Goal: Book appointment/travel/reservation

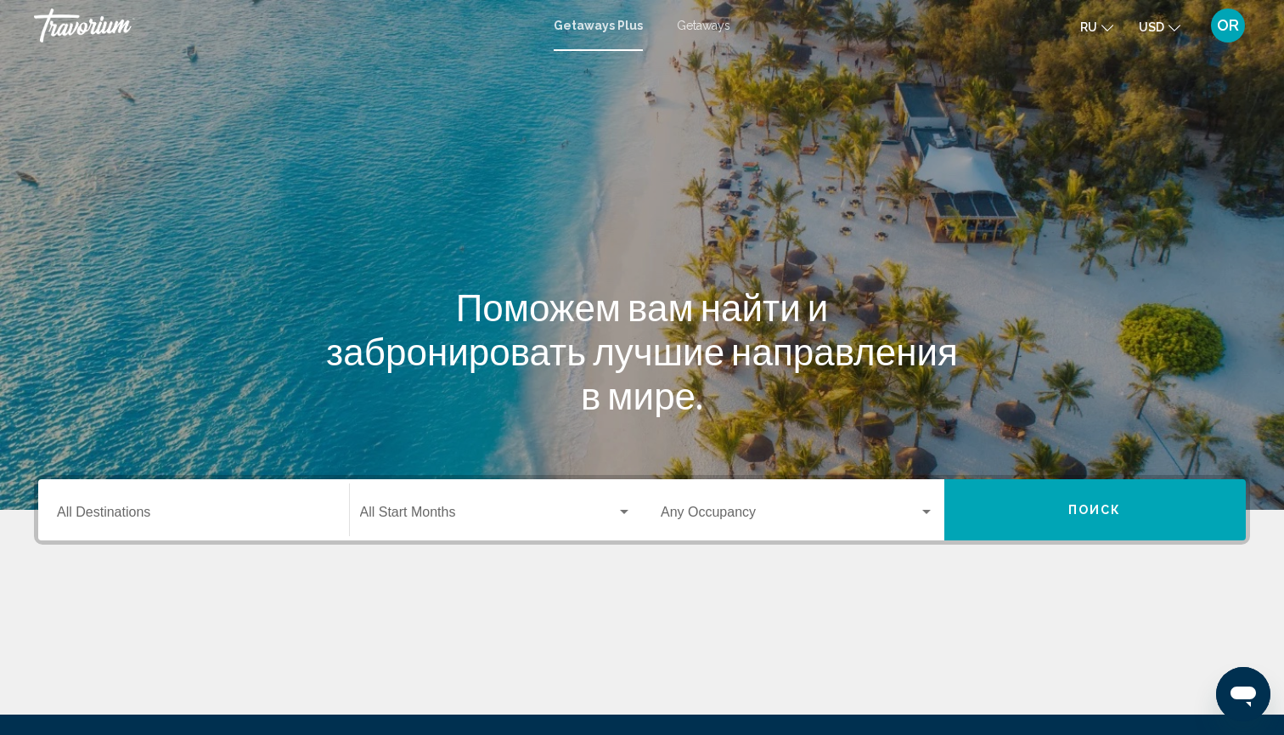
click at [713, 26] on span "Getaways" at bounding box center [704, 26] width 54 height 14
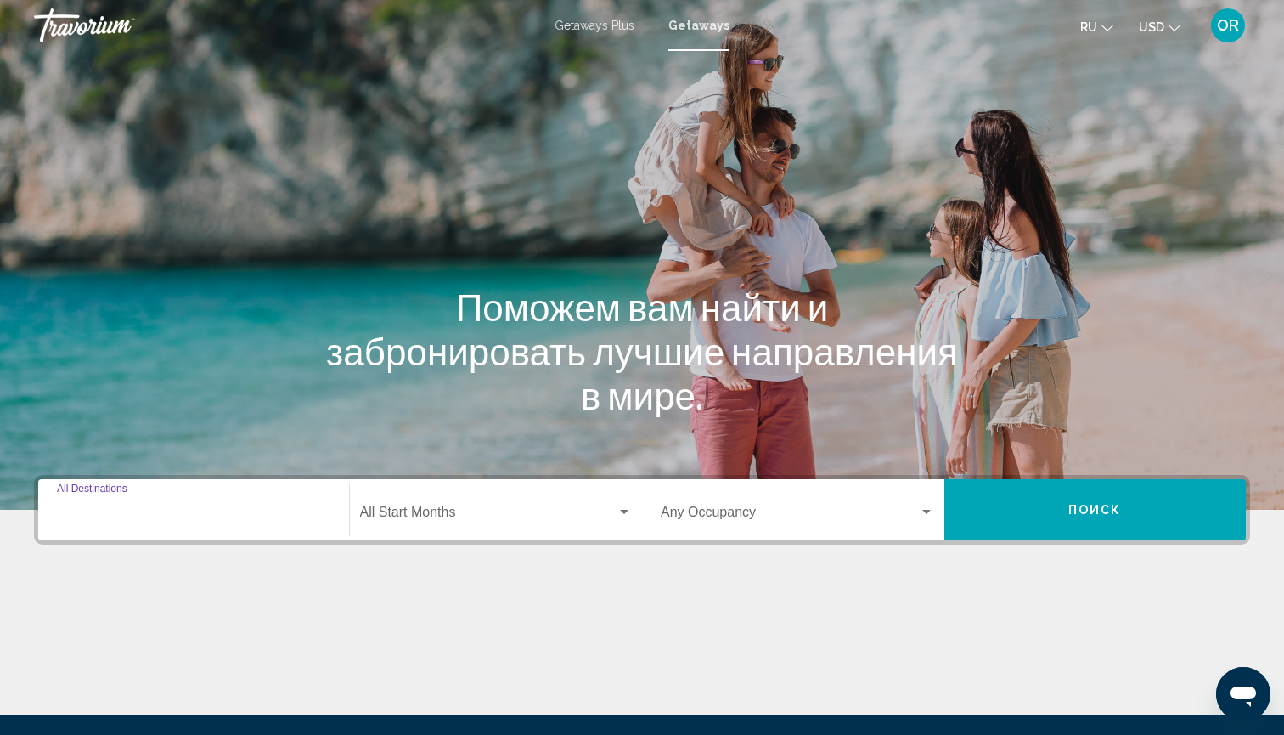
click at [217, 517] on input "Destination All Destinations" at bounding box center [194, 515] width 274 height 15
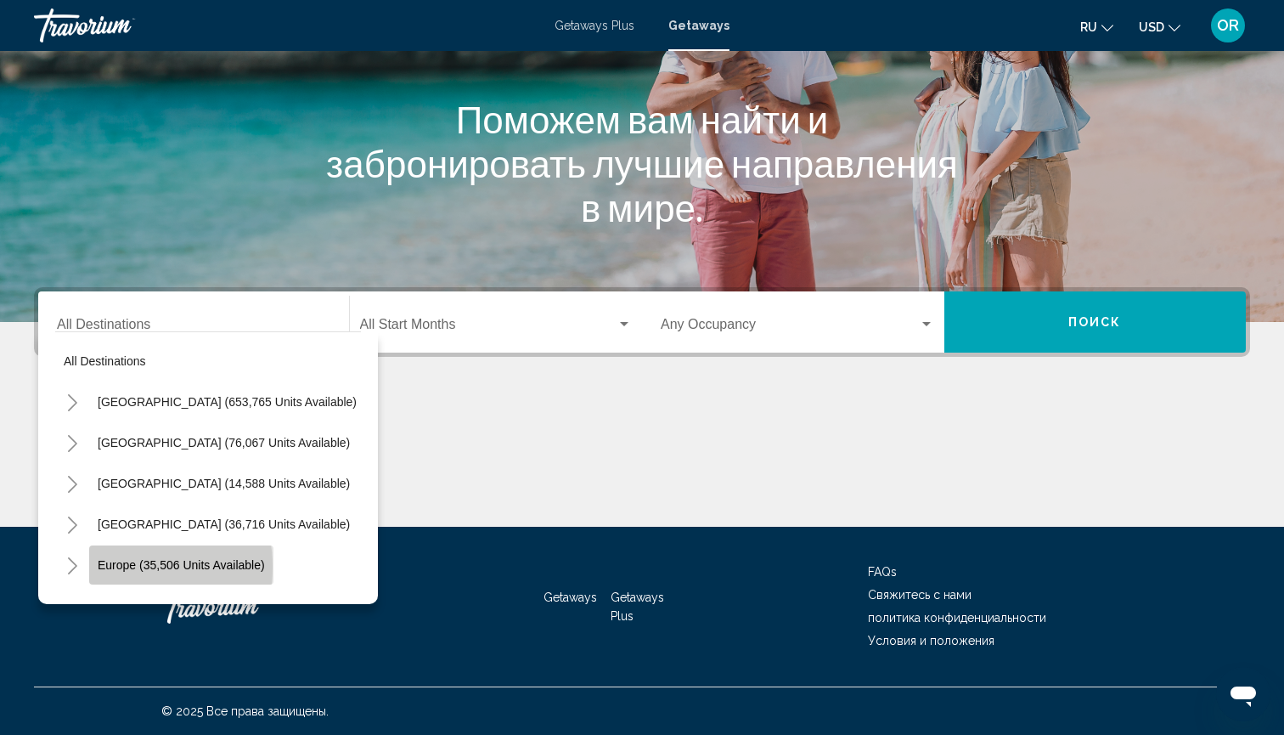
click at [113, 567] on span "Europe (35,506 units available)" at bounding box center [181, 565] width 167 height 14
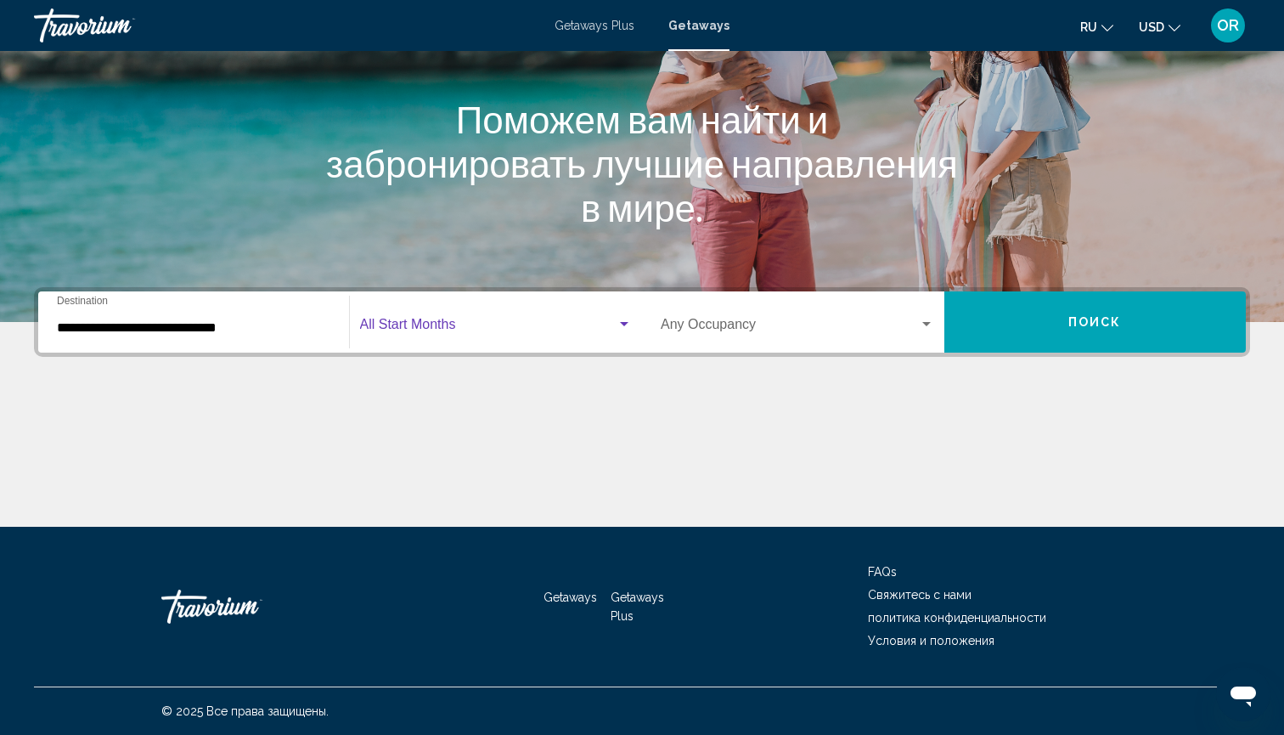
click at [555, 327] on span "Search widget" at bounding box center [488, 327] width 257 height 15
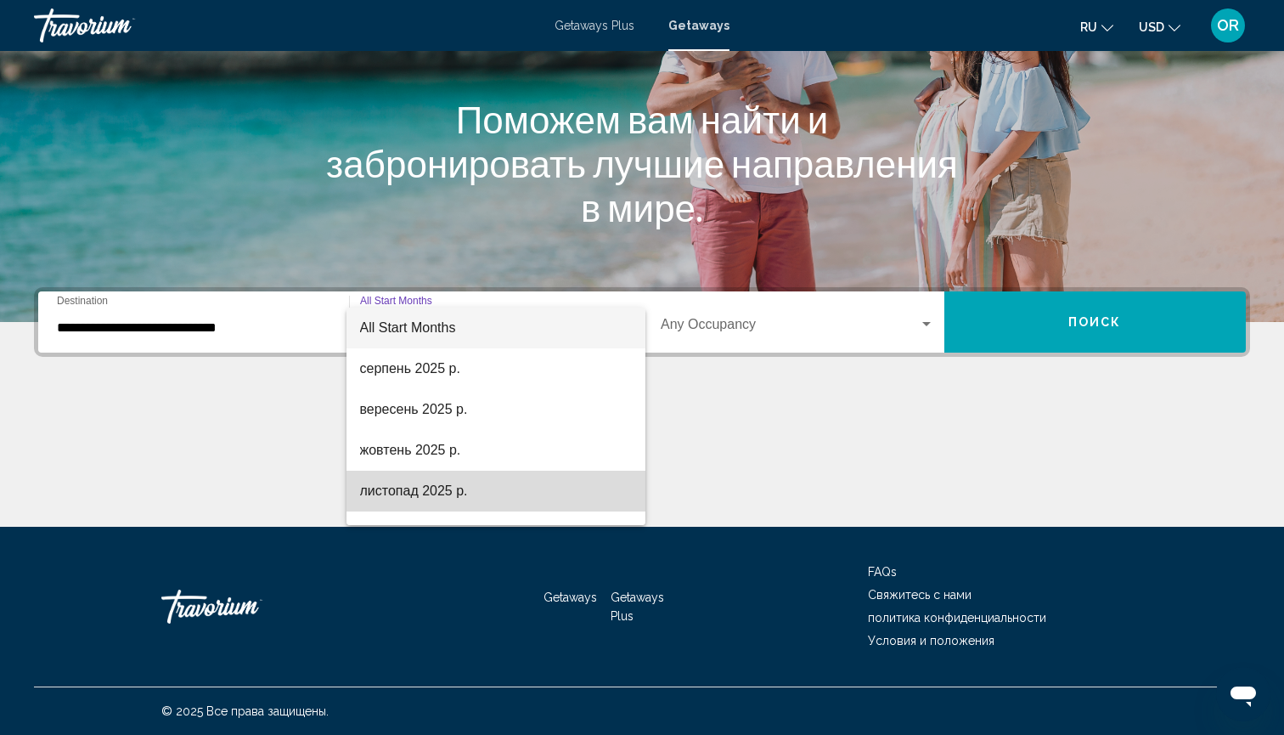
click at [397, 496] on span "листопад 2025 р." at bounding box center [496, 491] width 273 height 41
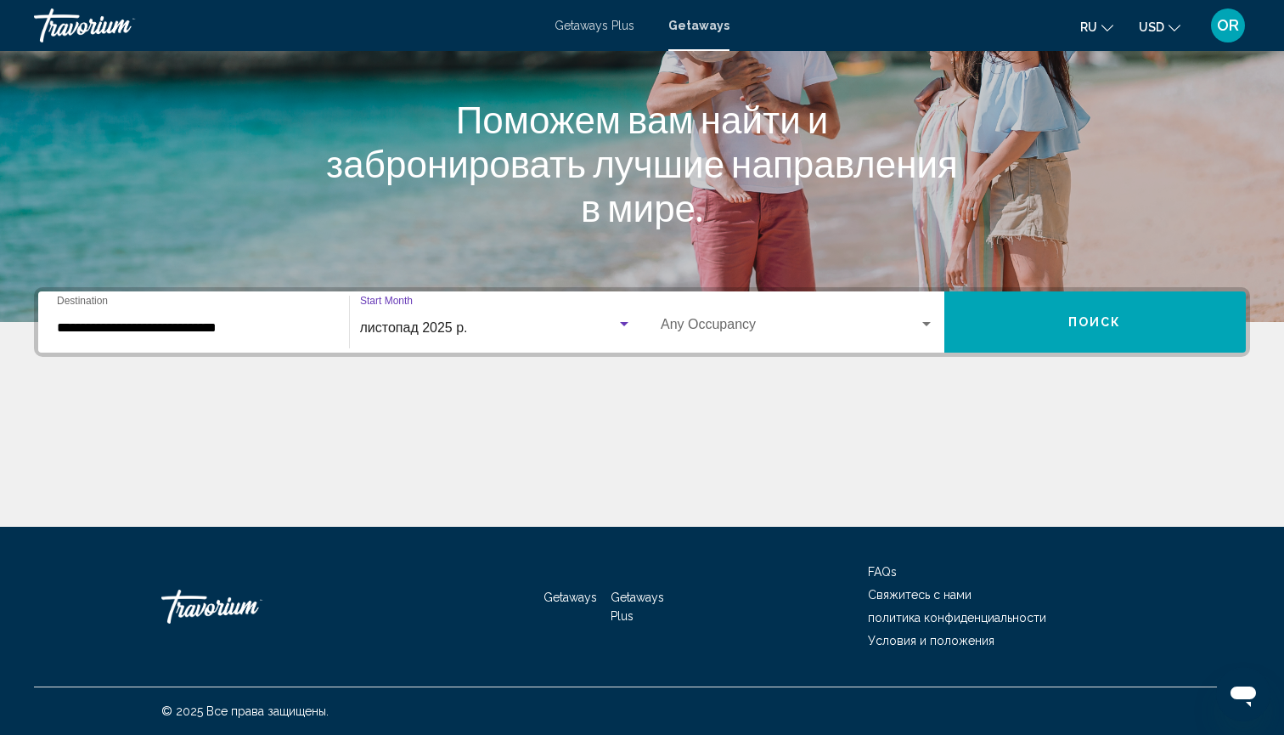
click at [731, 324] on span "Search widget" at bounding box center [790, 327] width 258 height 15
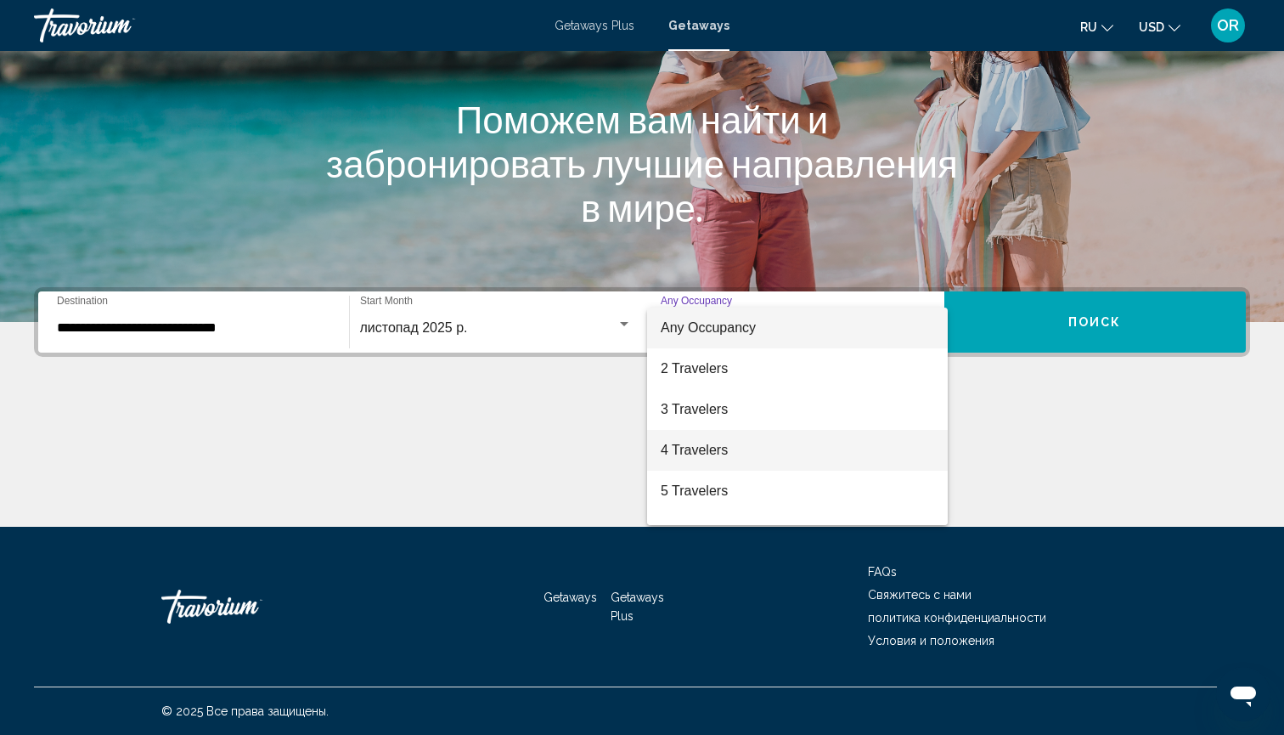
click at [691, 450] on span "4 Travelers" at bounding box center [798, 450] width 274 height 41
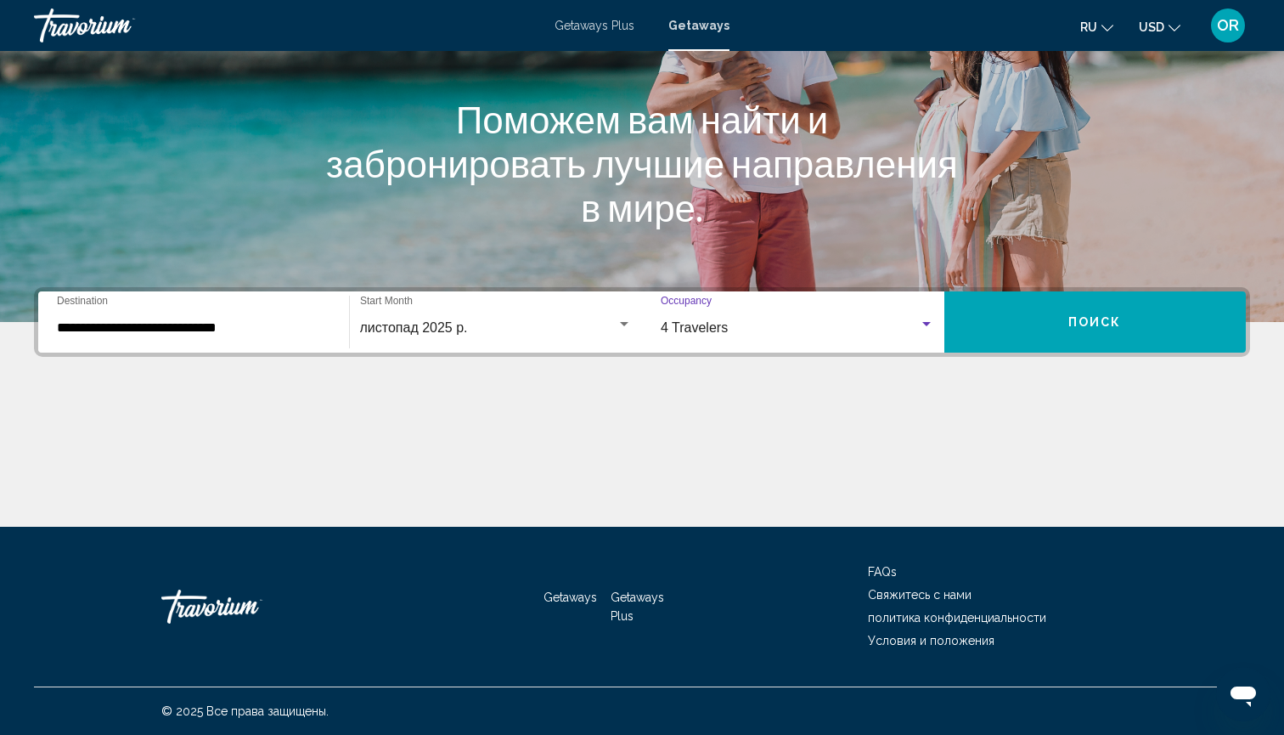
click at [131, 331] on input "**********" at bounding box center [194, 327] width 274 height 15
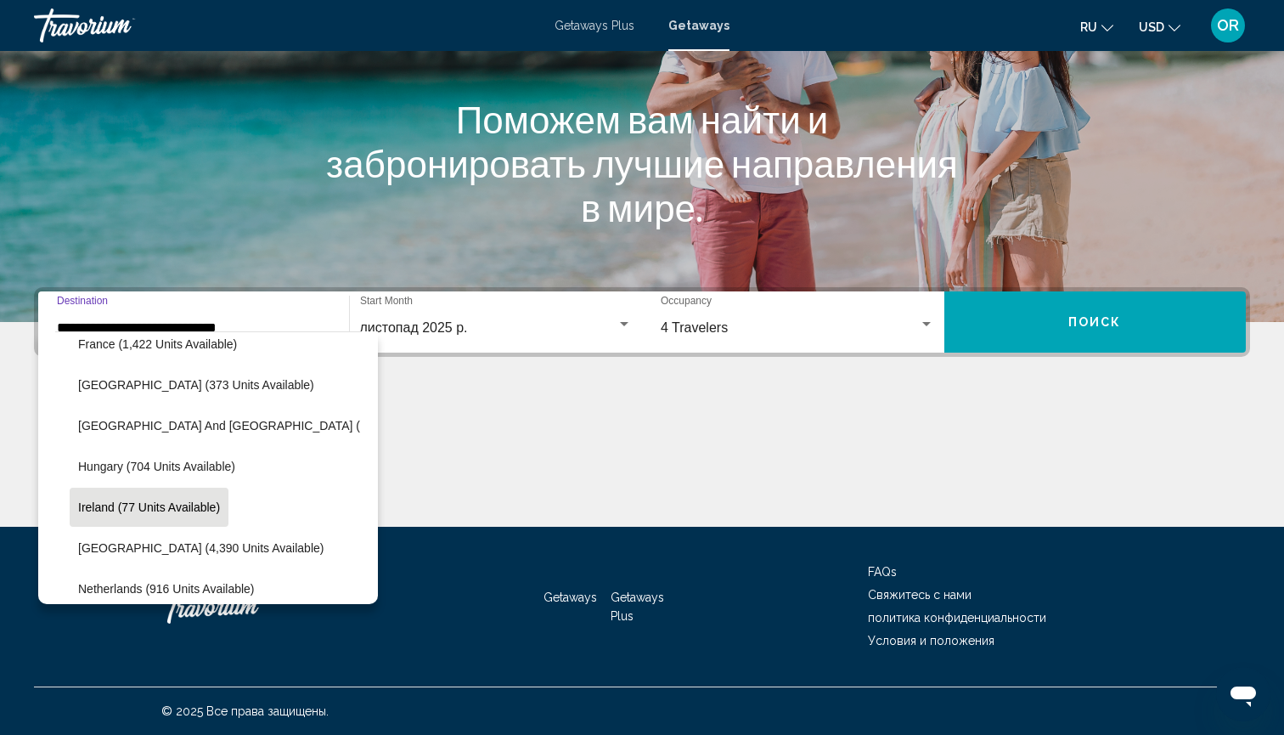
scroll to position [499, 3]
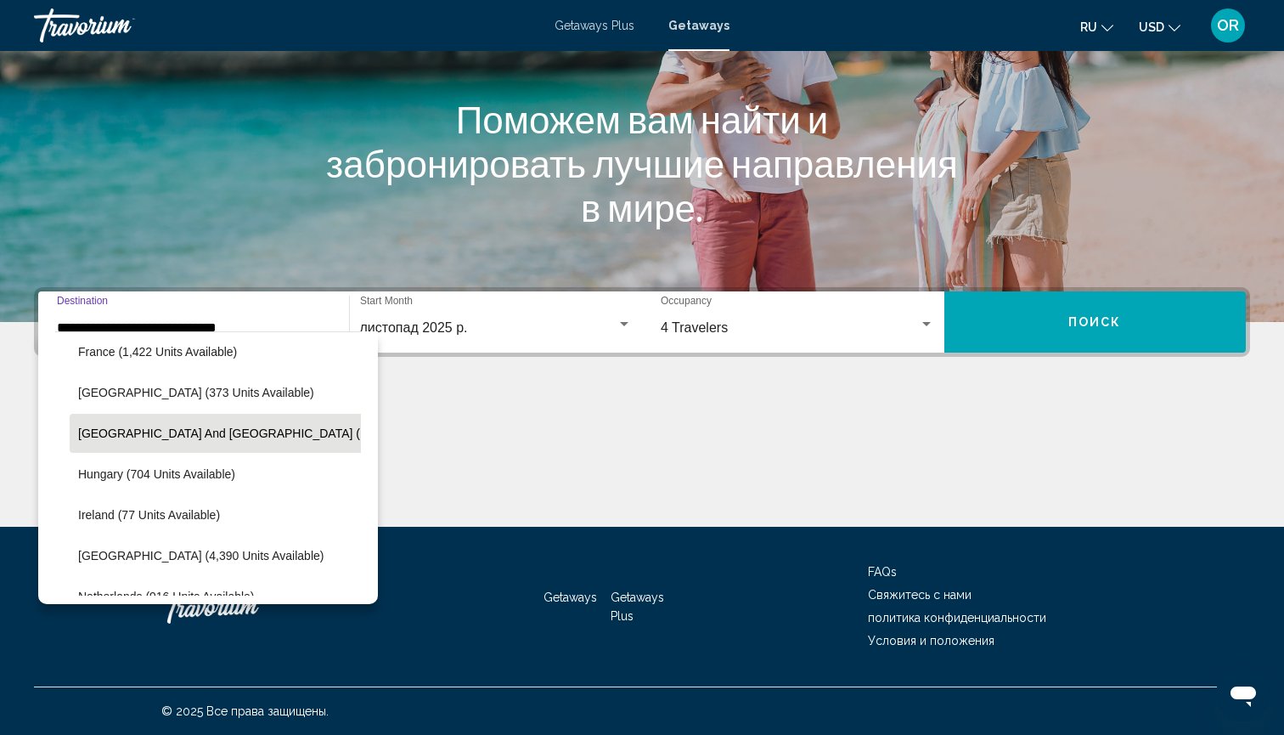
click at [190, 432] on span "[GEOGRAPHIC_DATA] and [GEOGRAPHIC_DATA] (1,007 units available)" at bounding box center [276, 433] width 397 height 14
type input "**********"
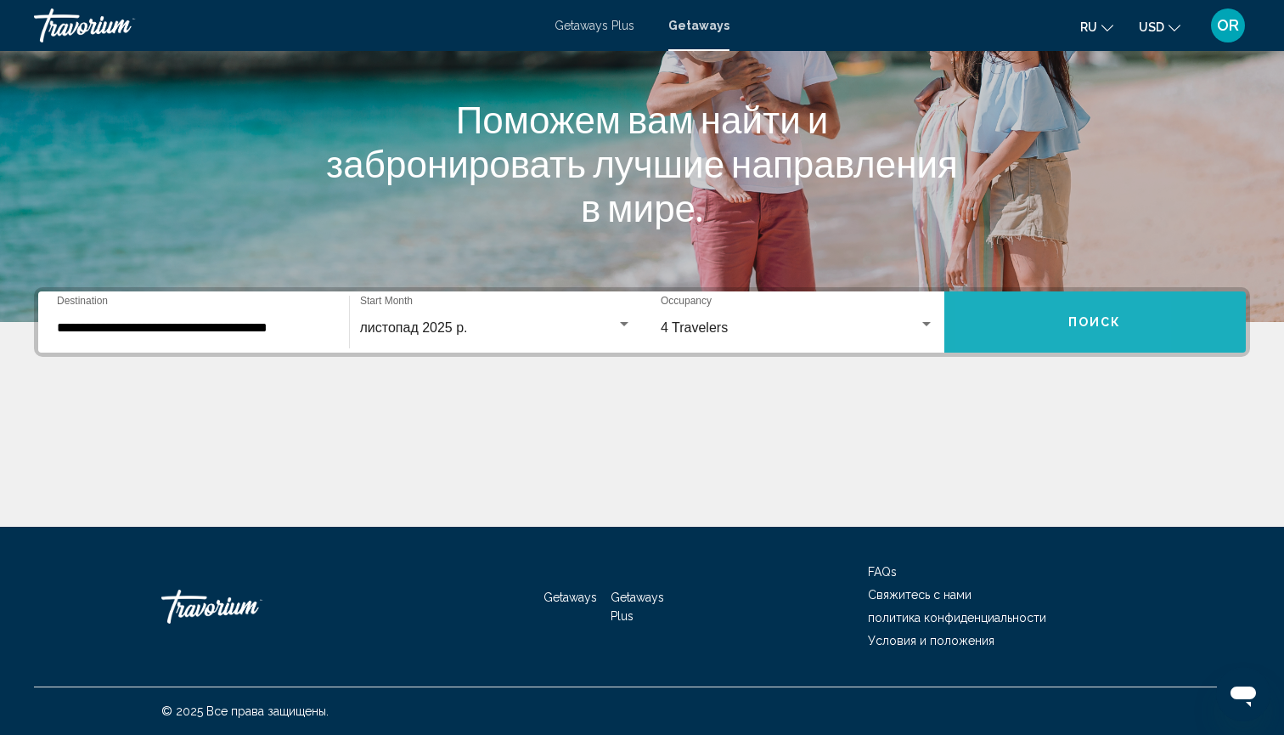
click at [994, 319] on button "Поиск" at bounding box center [1096, 321] width 302 height 61
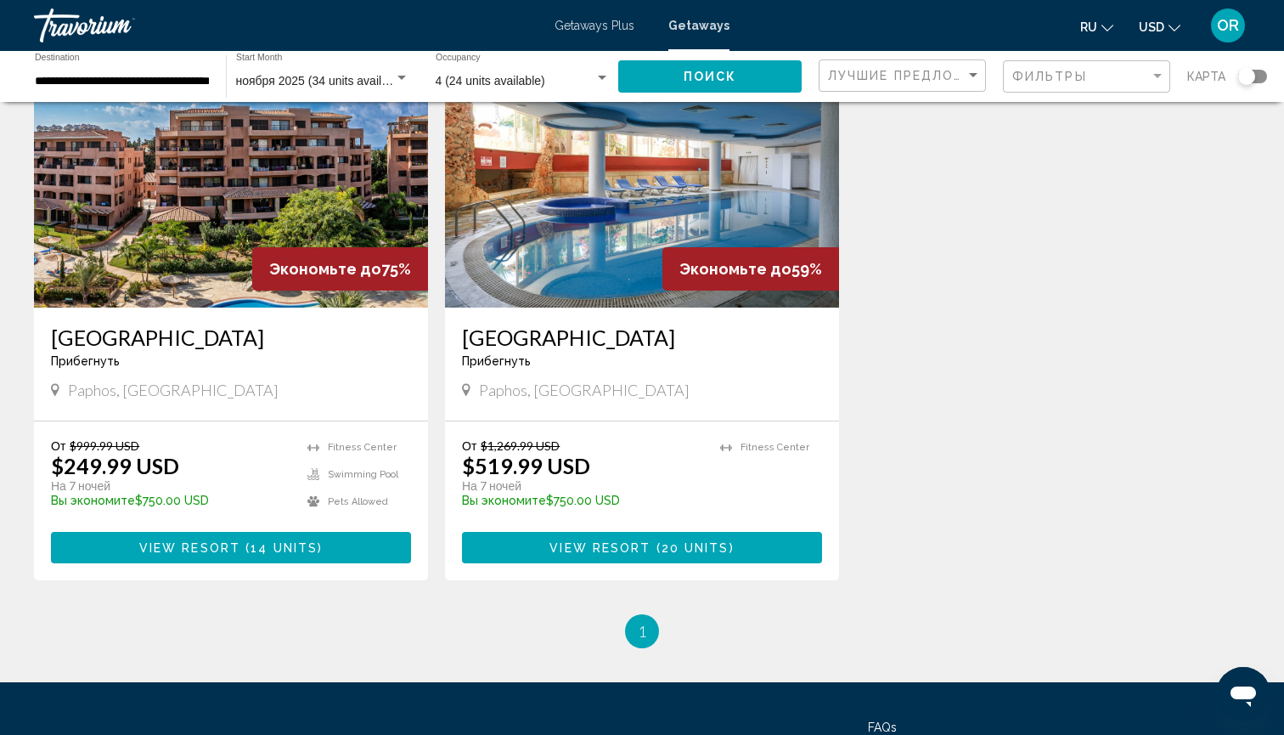
scroll to position [145, 0]
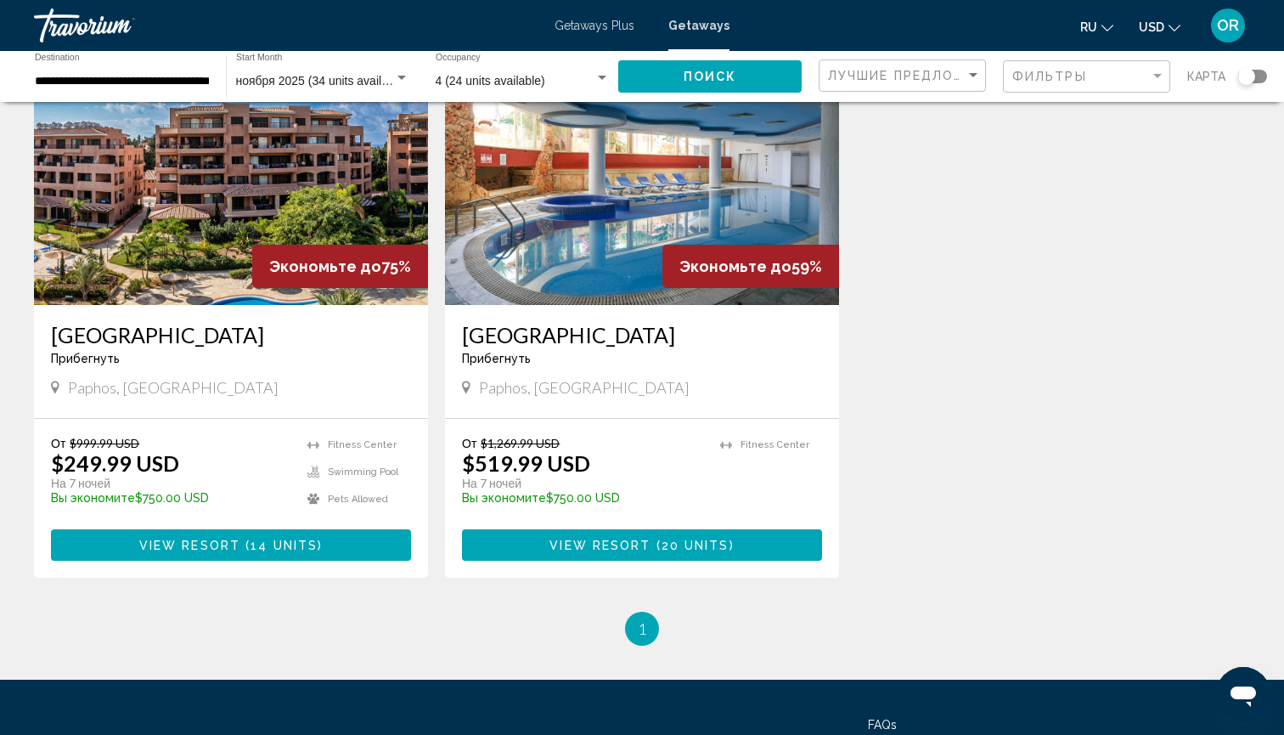
click at [155, 224] on img "Main content" at bounding box center [231, 169] width 394 height 272
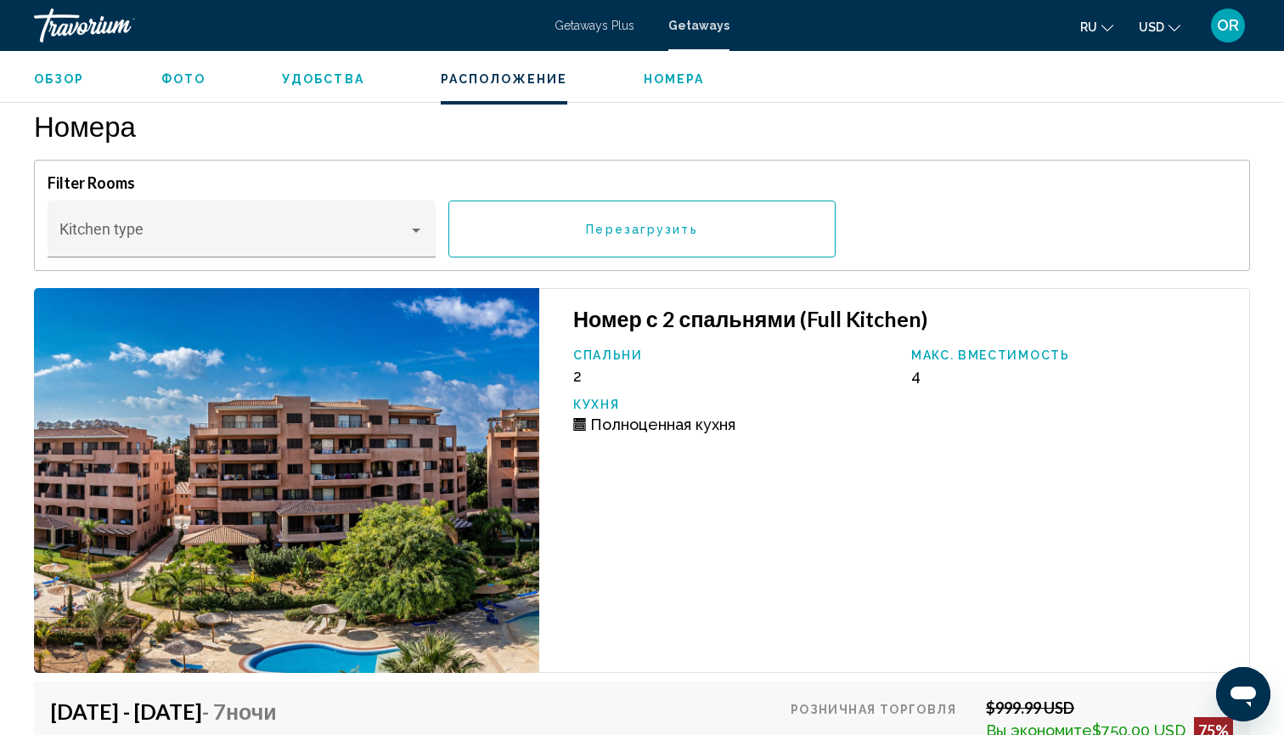
scroll to position [2308, 0]
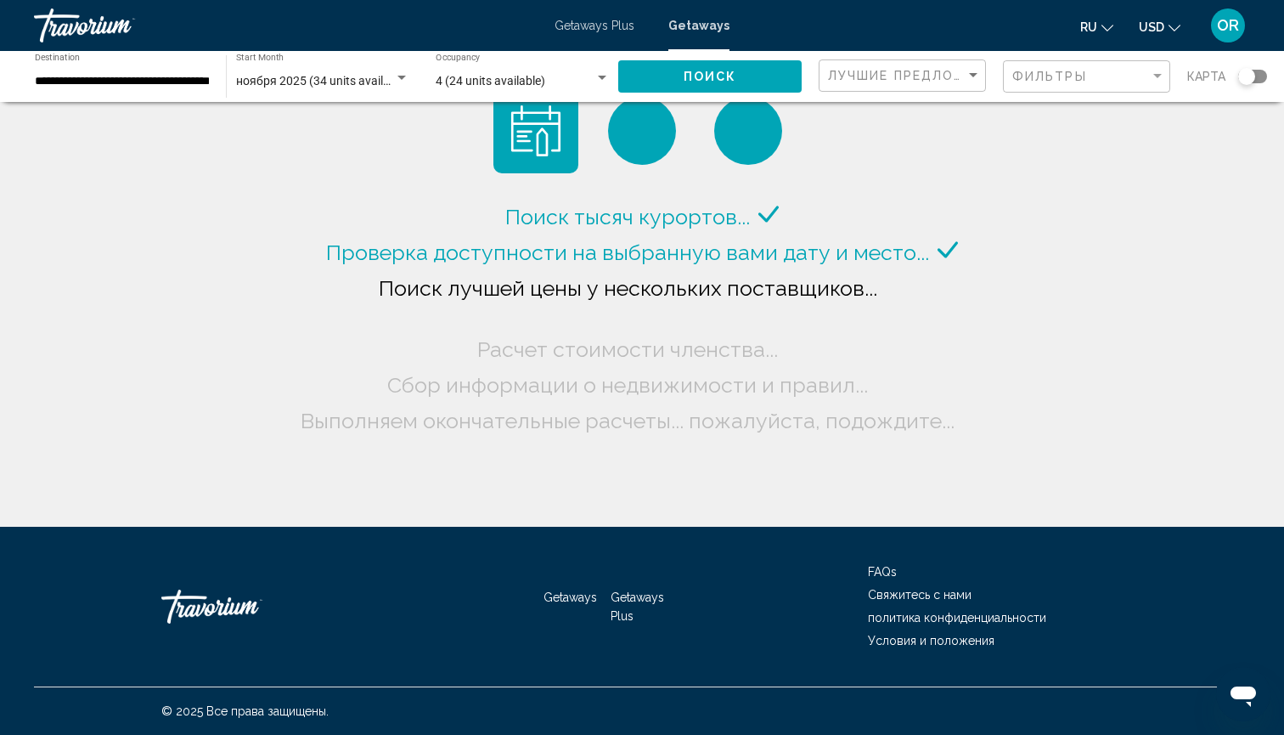
click at [188, 82] on input "**********" at bounding box center [122, 82] width 174 height 14
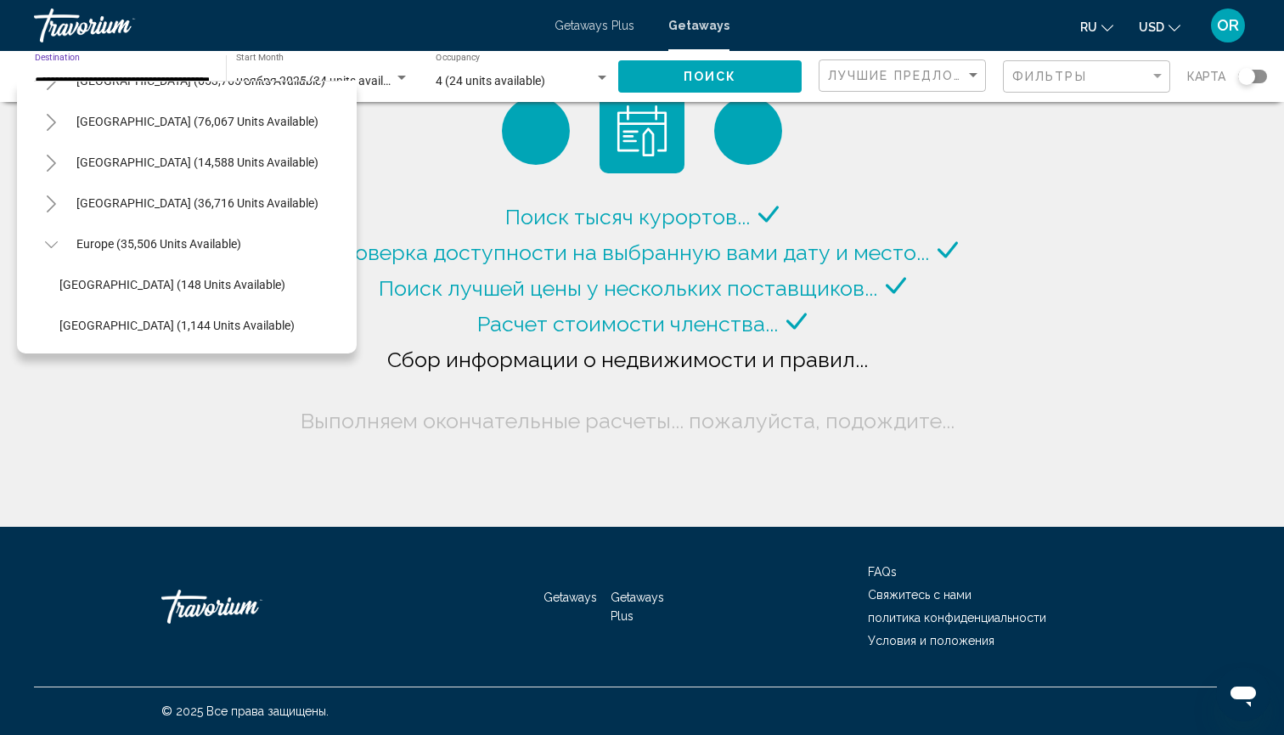
scroll to position [63, 0]
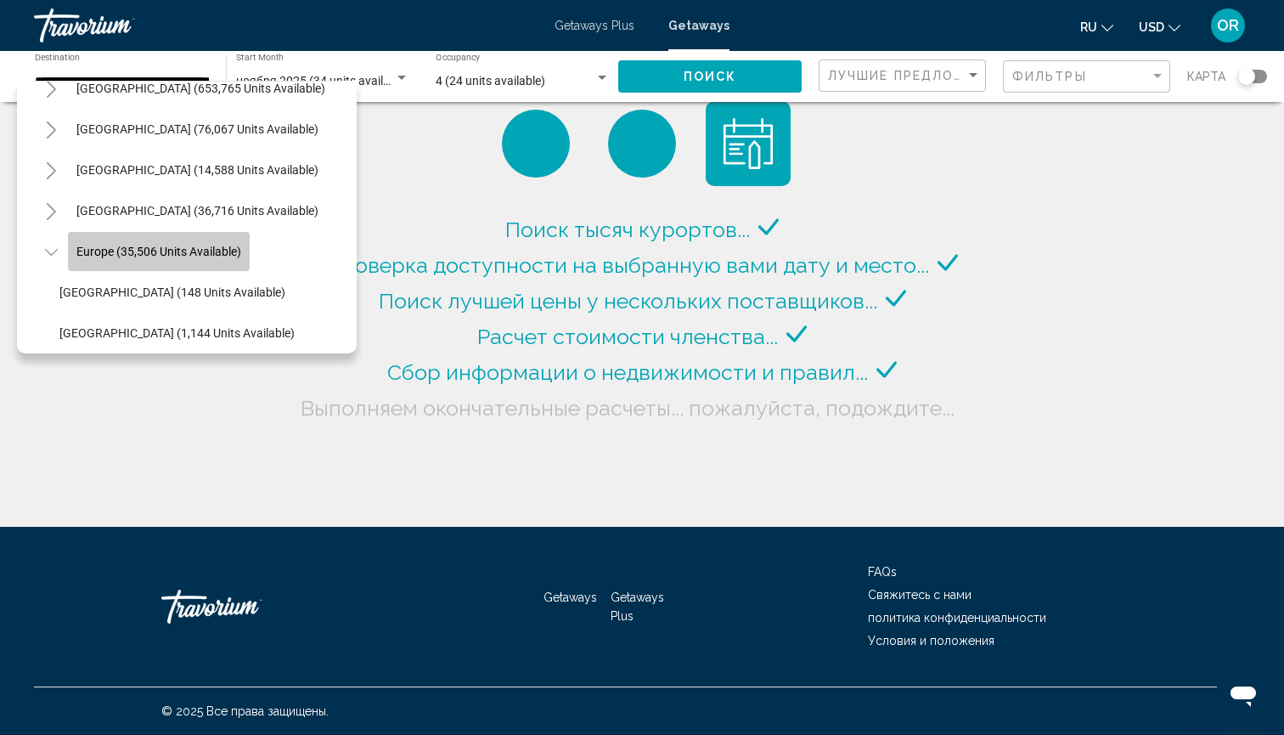
click at [104, 251] on span "Europe (35,506 units available)" at bounding box center [158, 252] width 165 height 14
type input "**********"
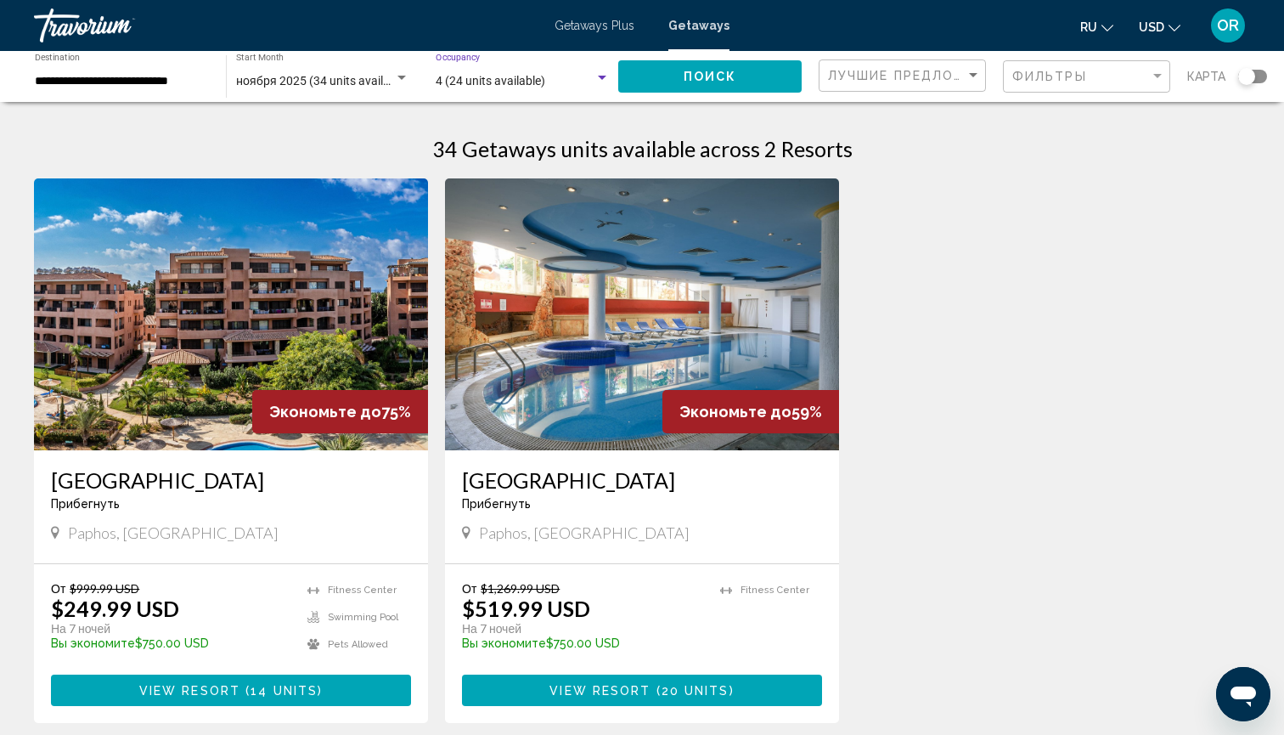
click at [604, 80] on div "Search widget" at bounding box center [602, 78] width 8 height 4
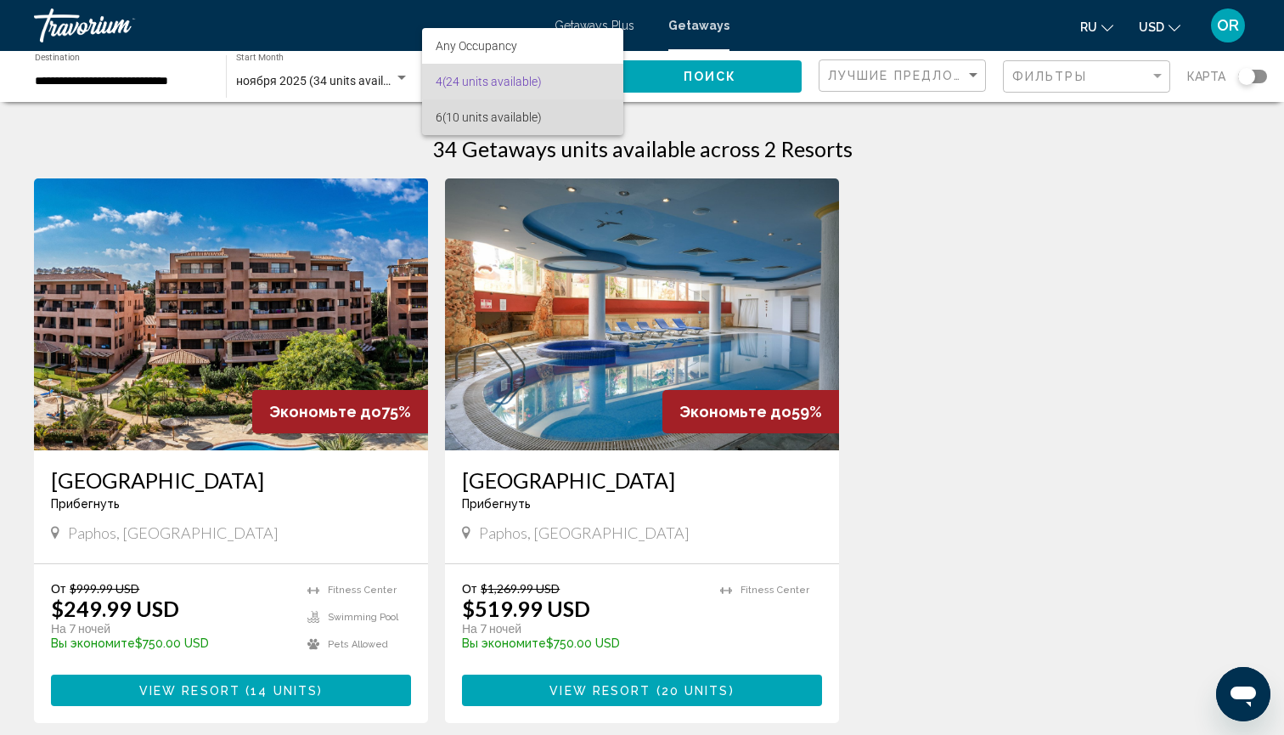
click at [550, 121] on span "6 (10 units available)" at bounding box center [523, 117] width 174 height 36
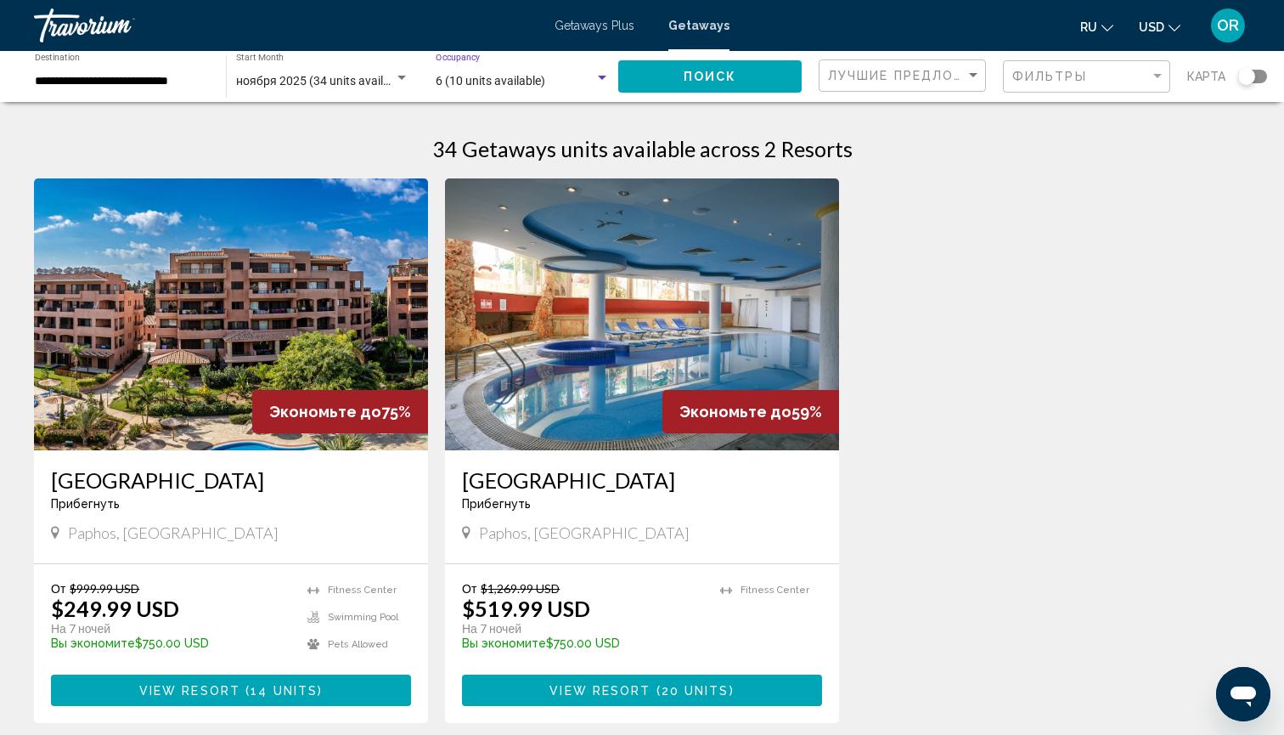
click at [738, 76] on button "Поиск" at bounding box center [709, 75] width 183 height 31
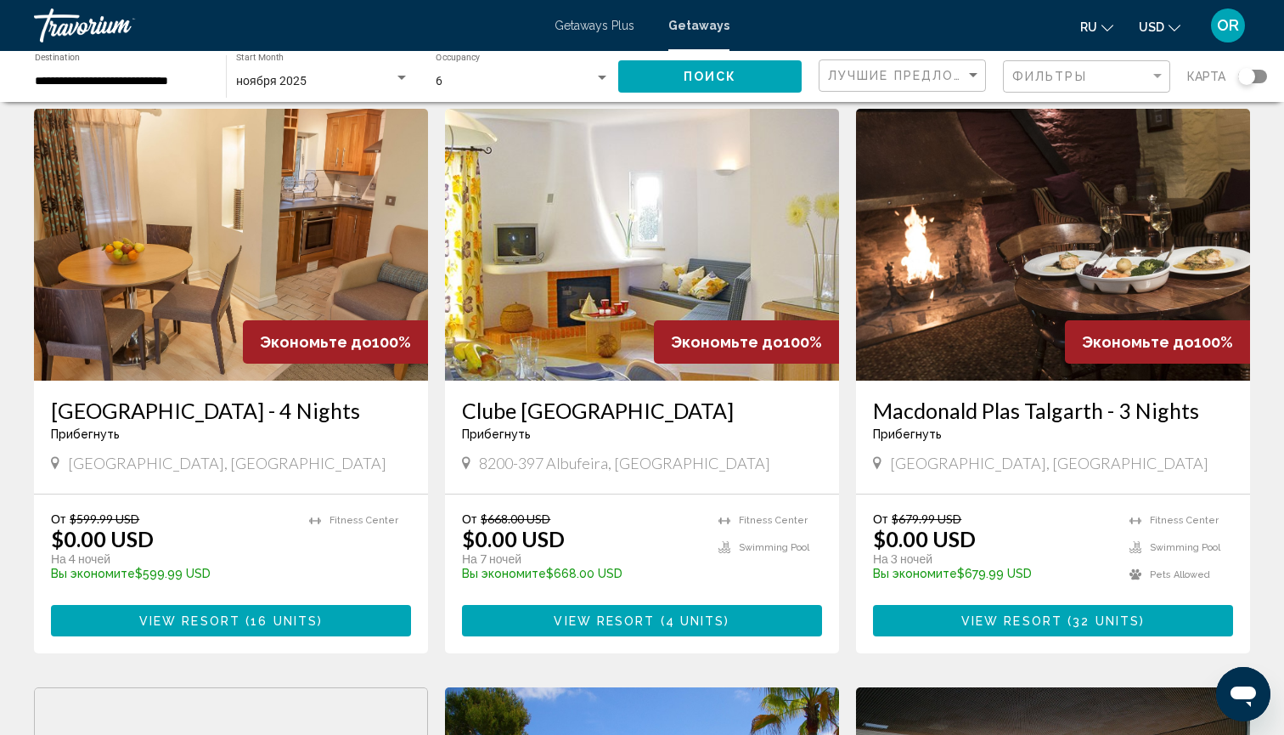
scroll to position [107, 0]
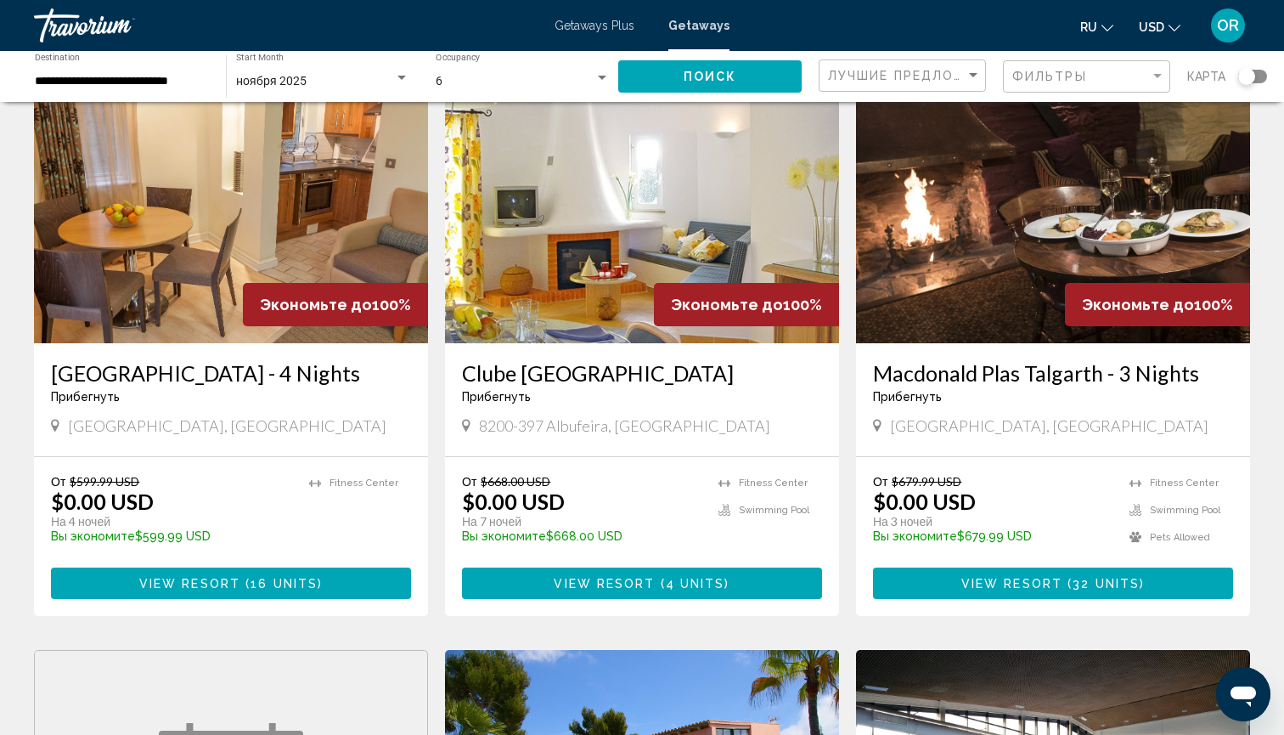
click at [626, 234] on img "Main content" at bounding box center [642, 207] width 394 height 272
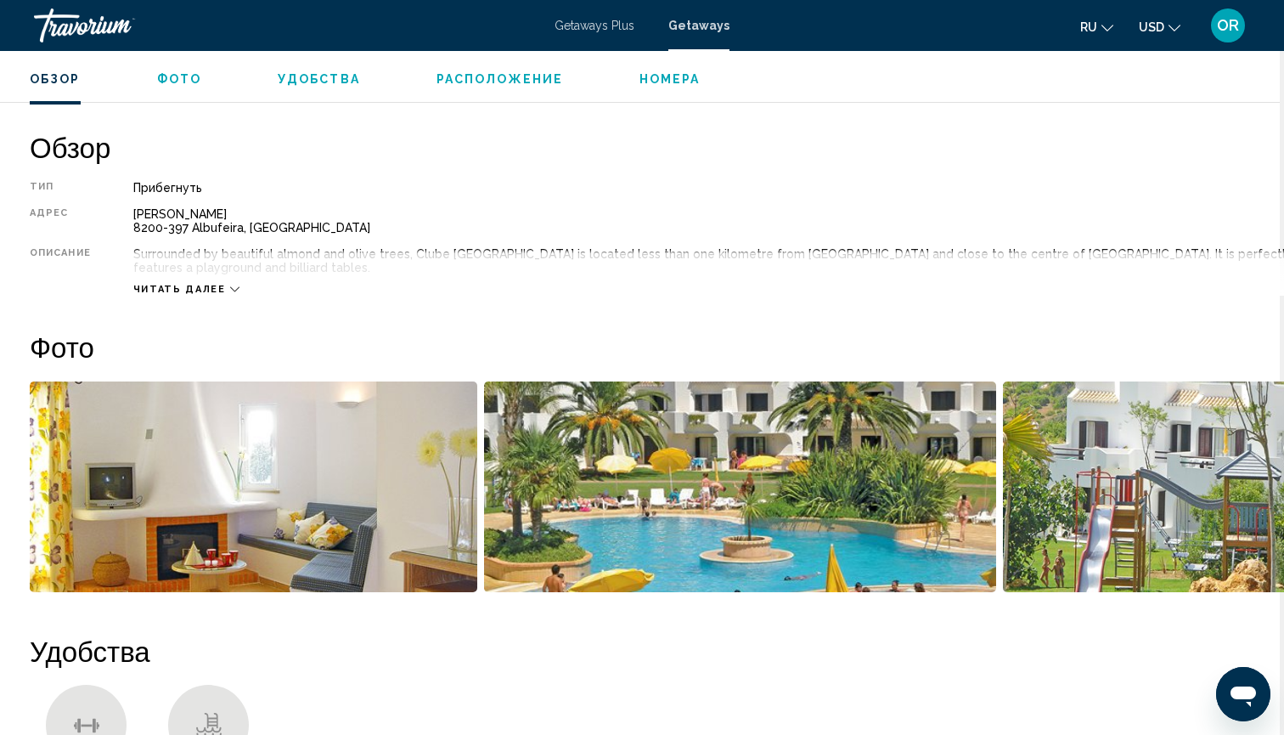
scroll to position [516, 5]
click at [324, 467] on img "Open full-screen image slider" at bounding box center [253, 486] width 448 height 211
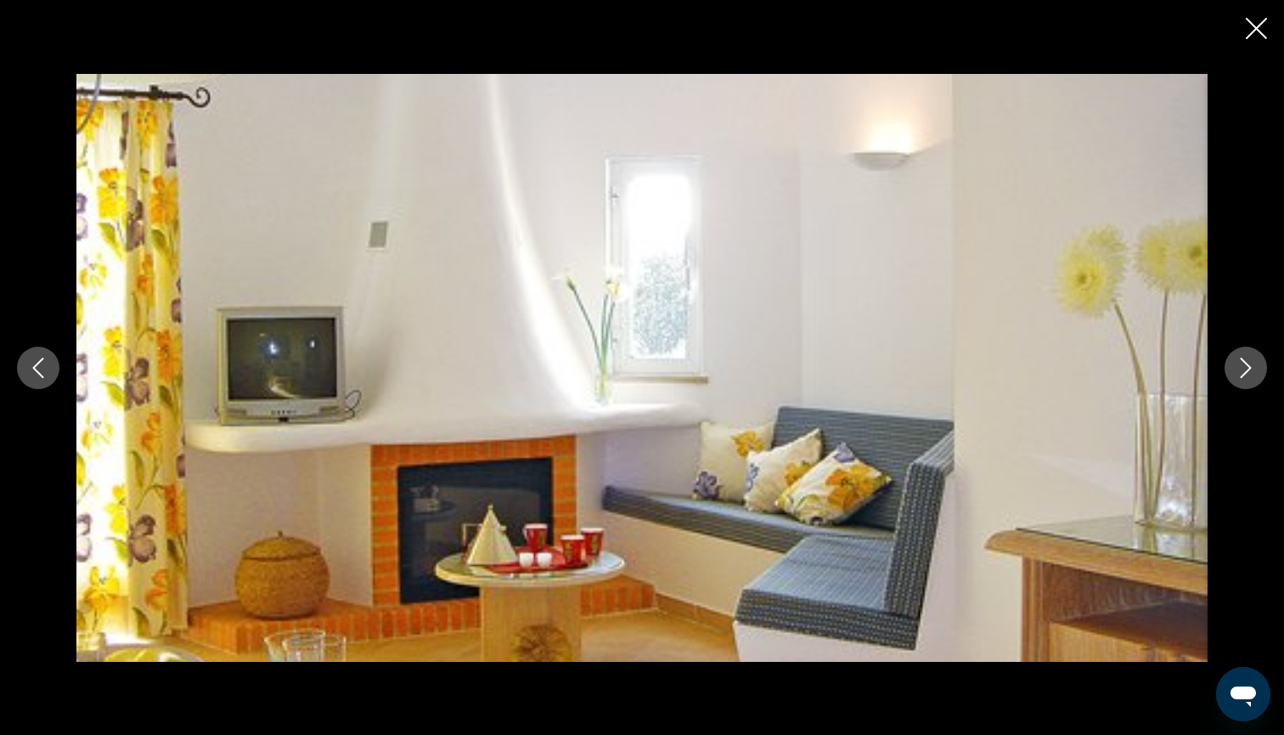
click at [1238, 365] on icon "Next image" at bounding box center [1246, 368] width 20 height 20
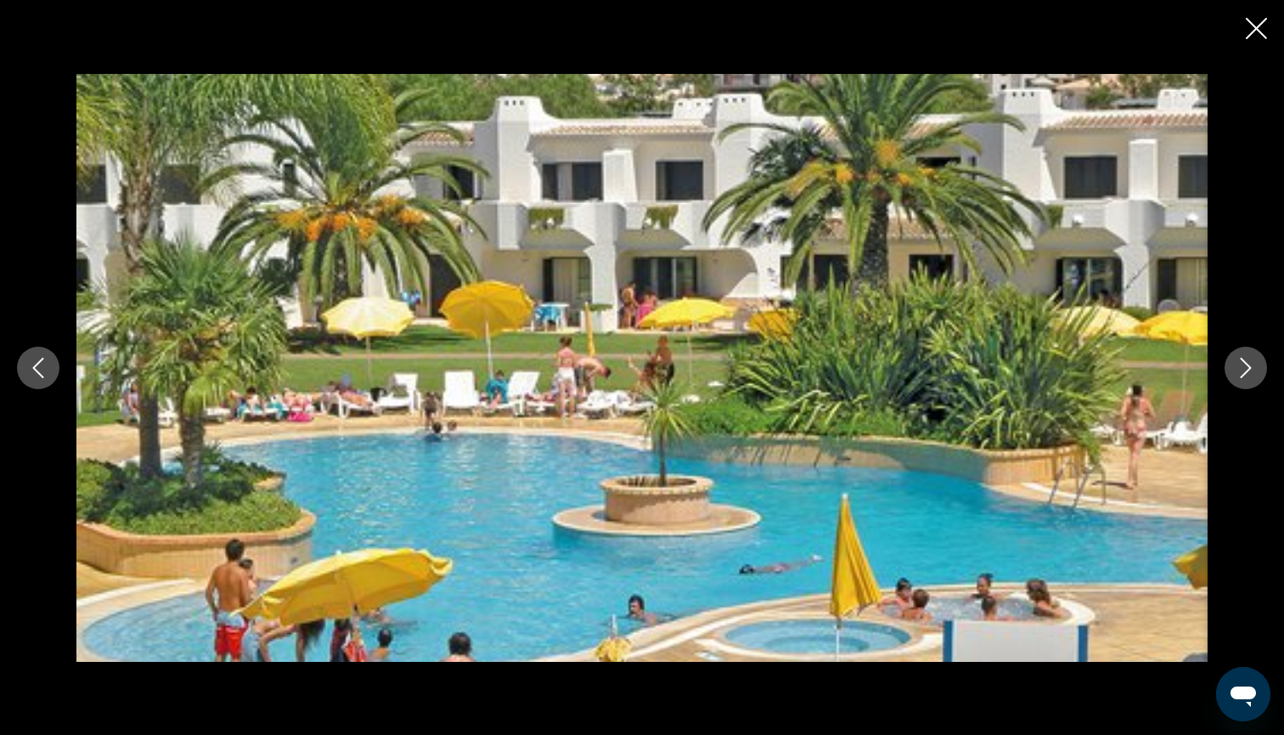
click at [1238, 366] on icon "Next image" at bounding box center [1246, 368] width 20 height 20
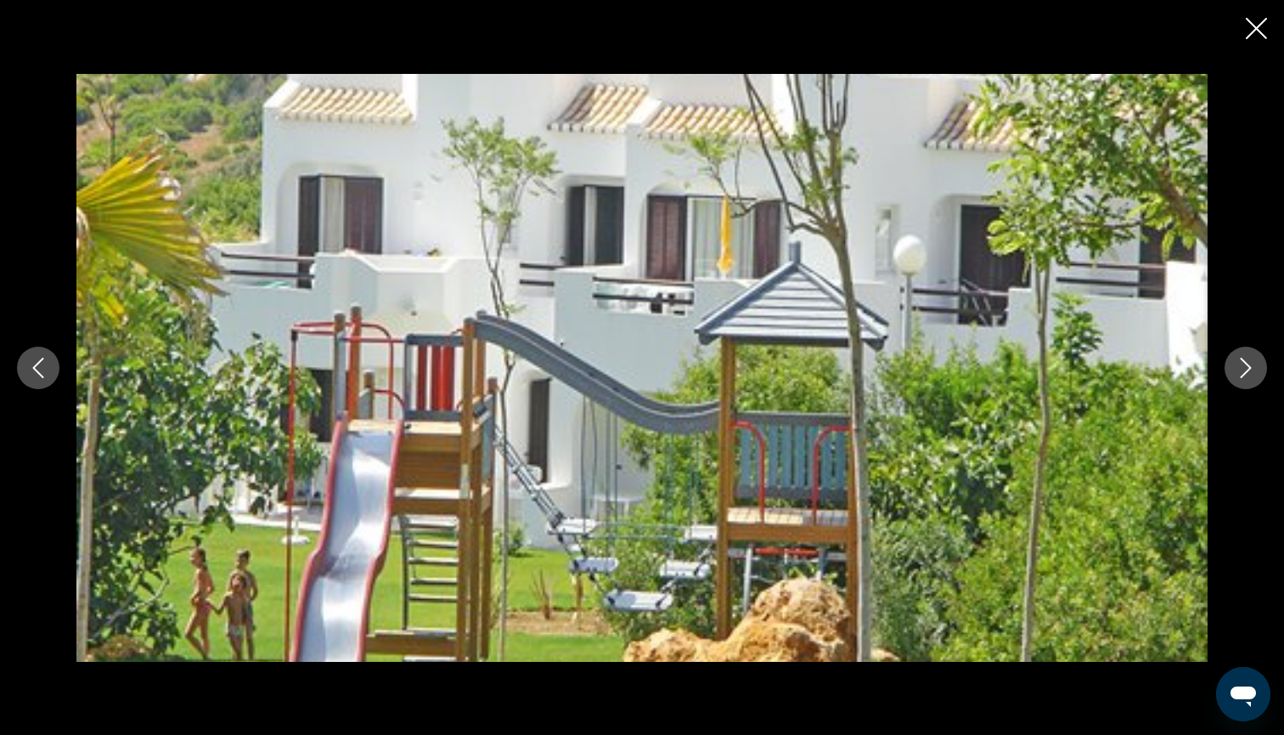
click at [1239, 367] on icon "Next image" at bounding box center [1246, 368] width 20 height 20
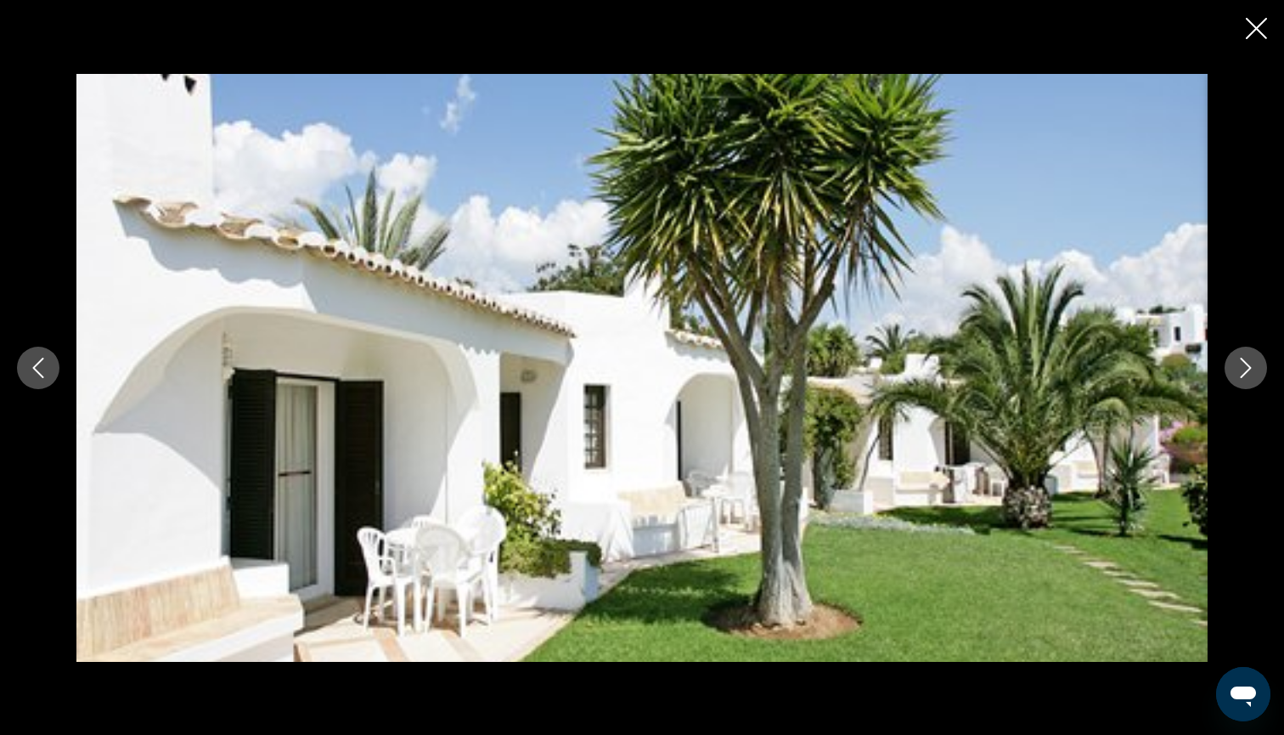
click at [1239, 368] on icon "Next image" at bounding box center [1246, 368] width 20 height 20
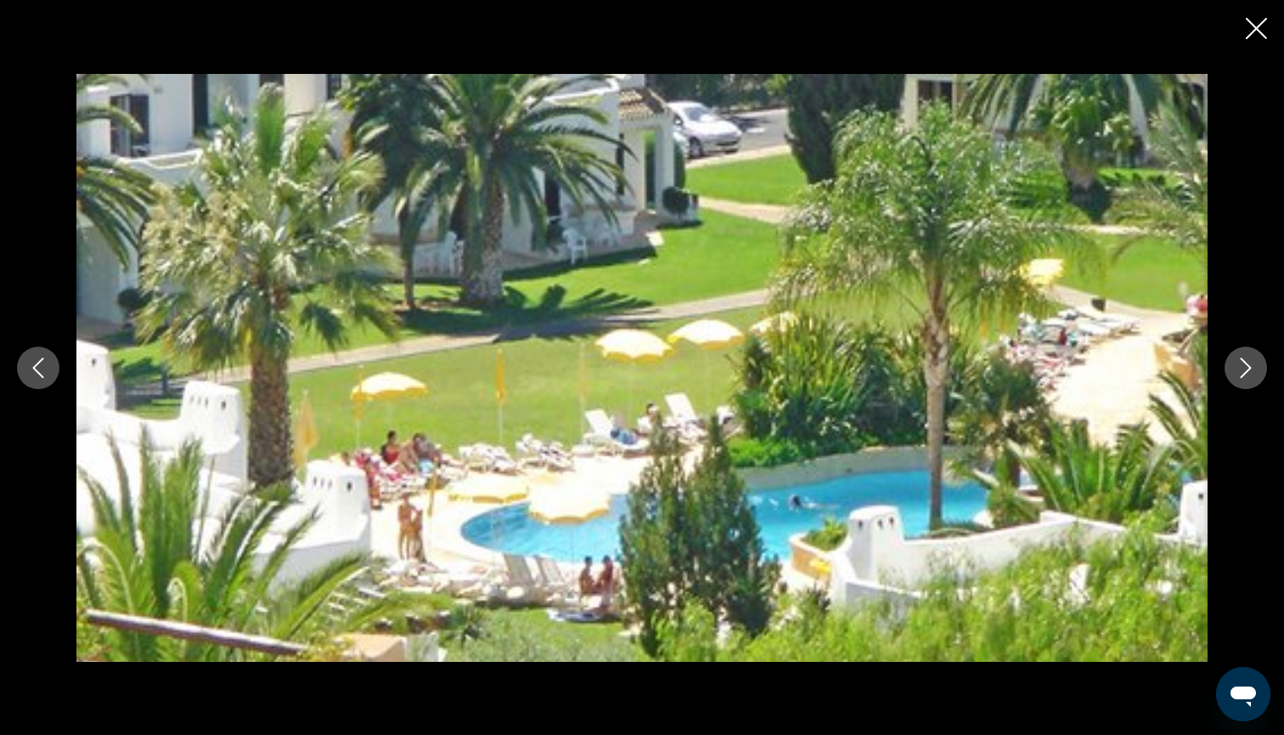
click at [1239, 368] on icon "Next image" at bounding box center [1246, 368] width 20 height 20
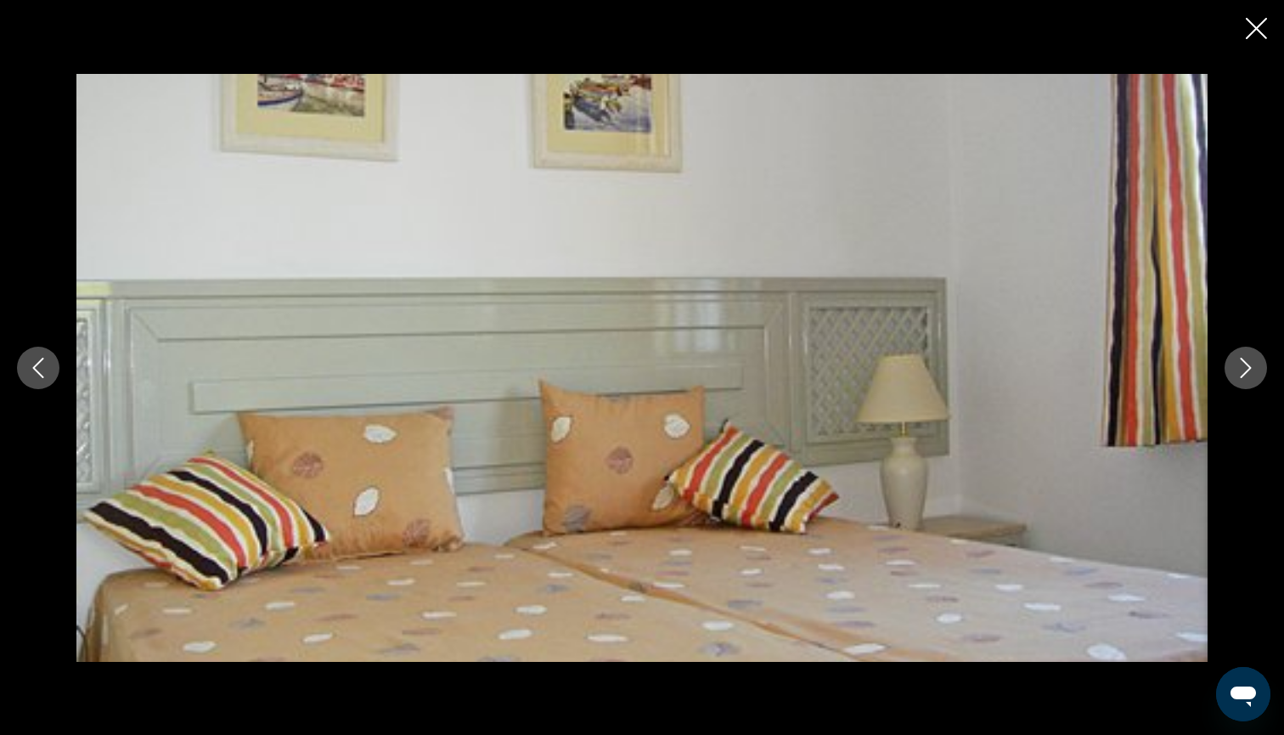
click at [1238, 369] on icon "Next image" at bounding box center [1246, 368] width 20 height 20
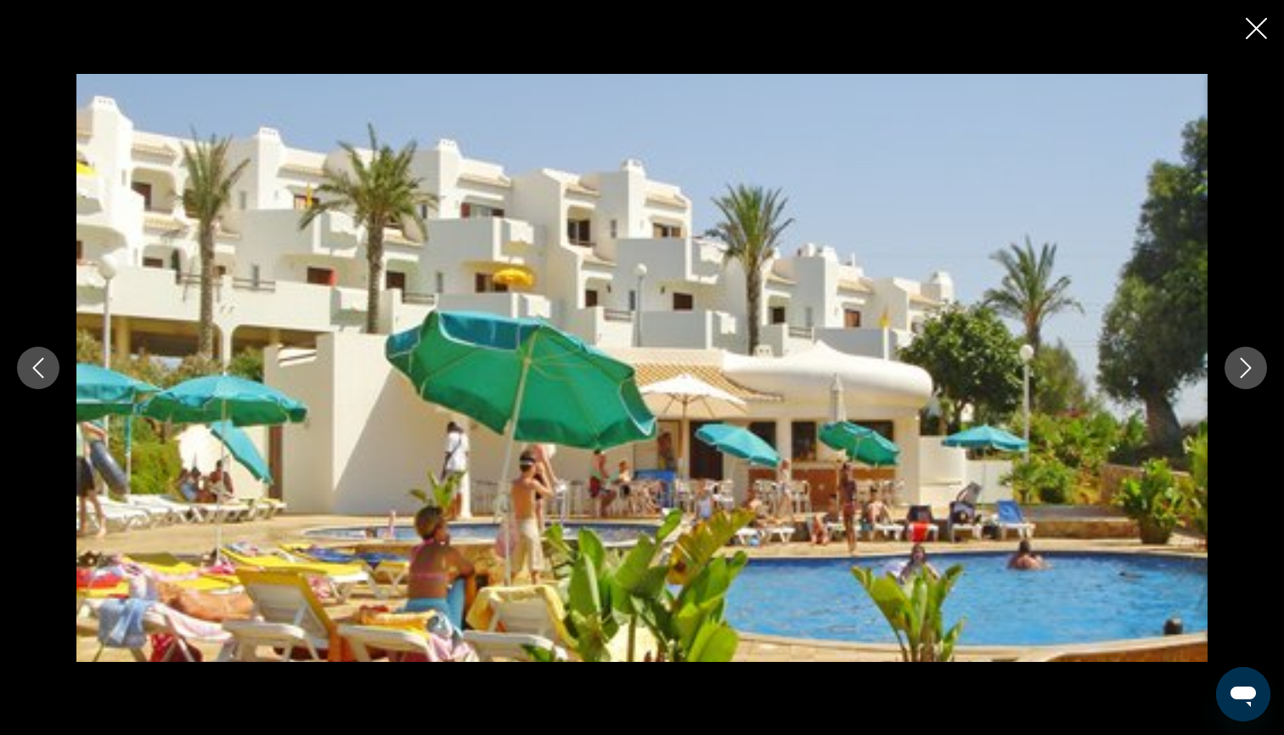
click at [1238, 369] on icon "Next image" at bounding box center [1246, 368] width 20 height 20
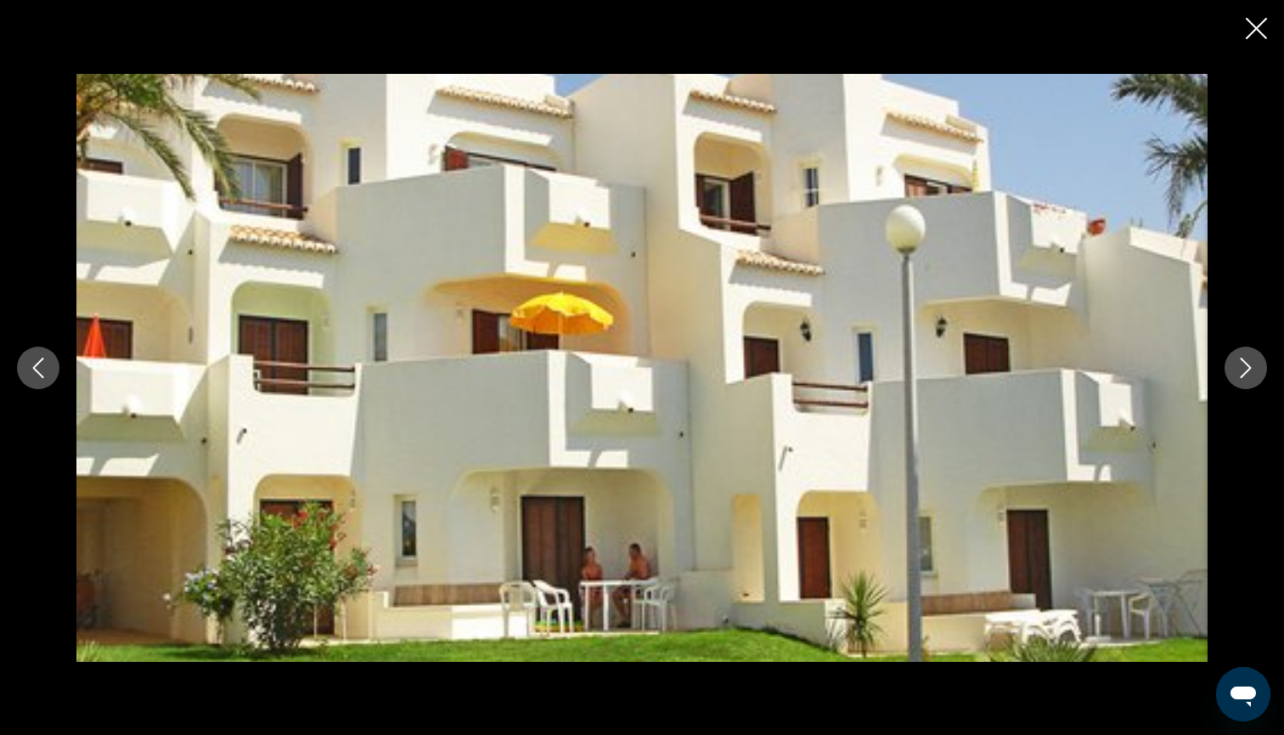
click at [1238, 370] on icon "Next image" at bounding box center [1246, 368] width 20 height 20
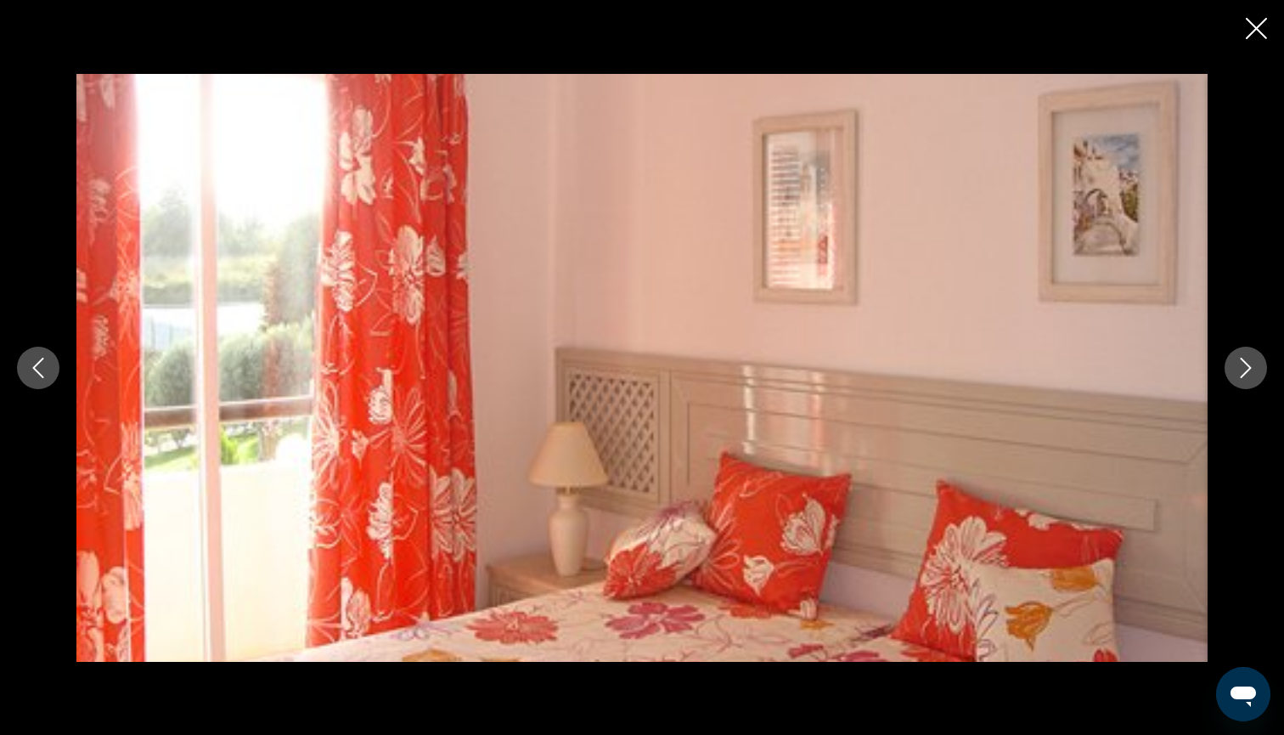
click at [1238, 369] on icon "Next image" at bounding box center [1246, 368] width 20 height 20
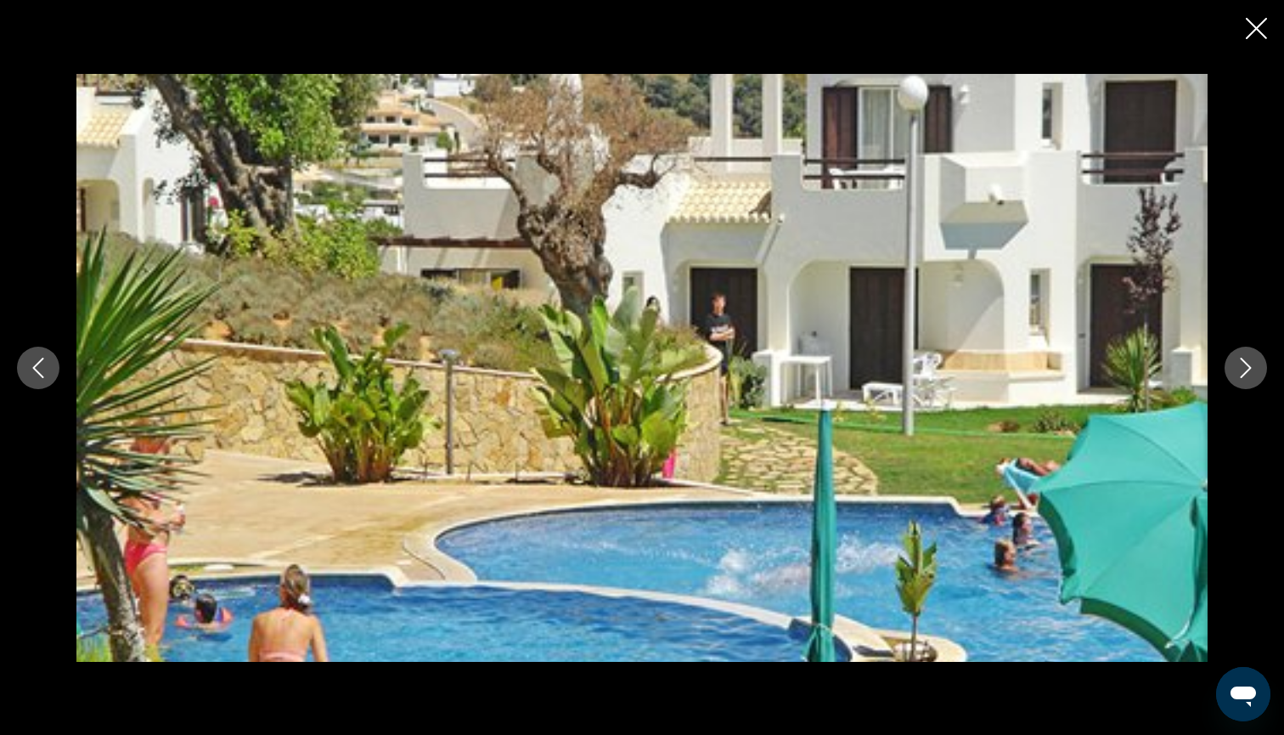
click at [1238, 369] on icon "Next image" at bounding box center [1246, 368] width 20 height 20
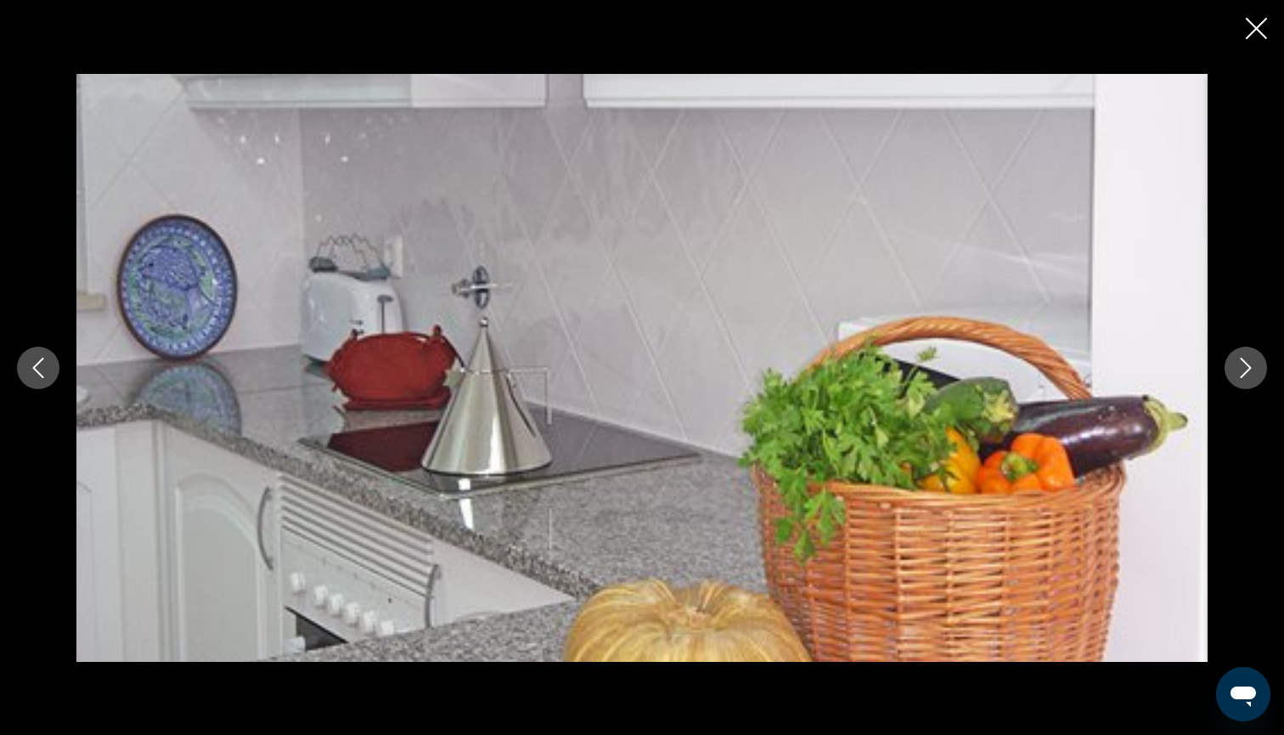
click at [1238, 369] on icon "Next image" at bounding box center [1246, 368] width 20 height 20
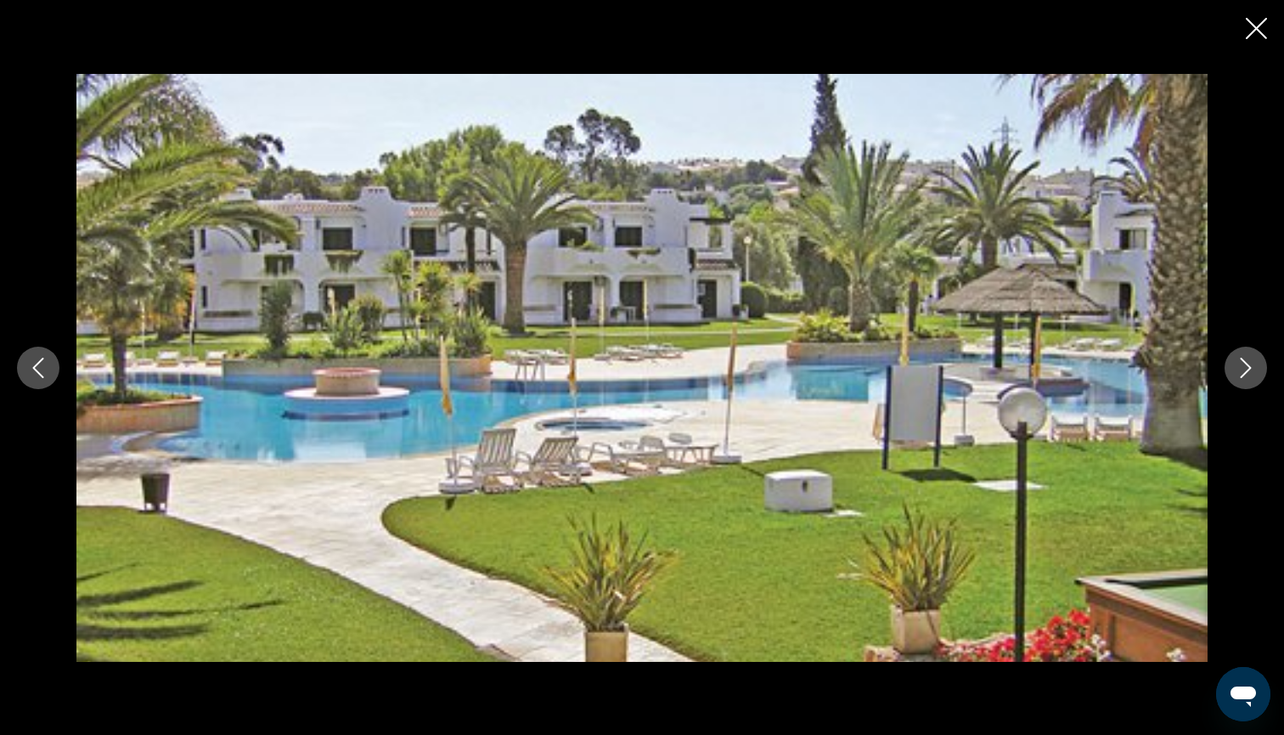
click at [1238, 369] on icon "Next image" at bounding box center [1246, 368] width 20 height 20
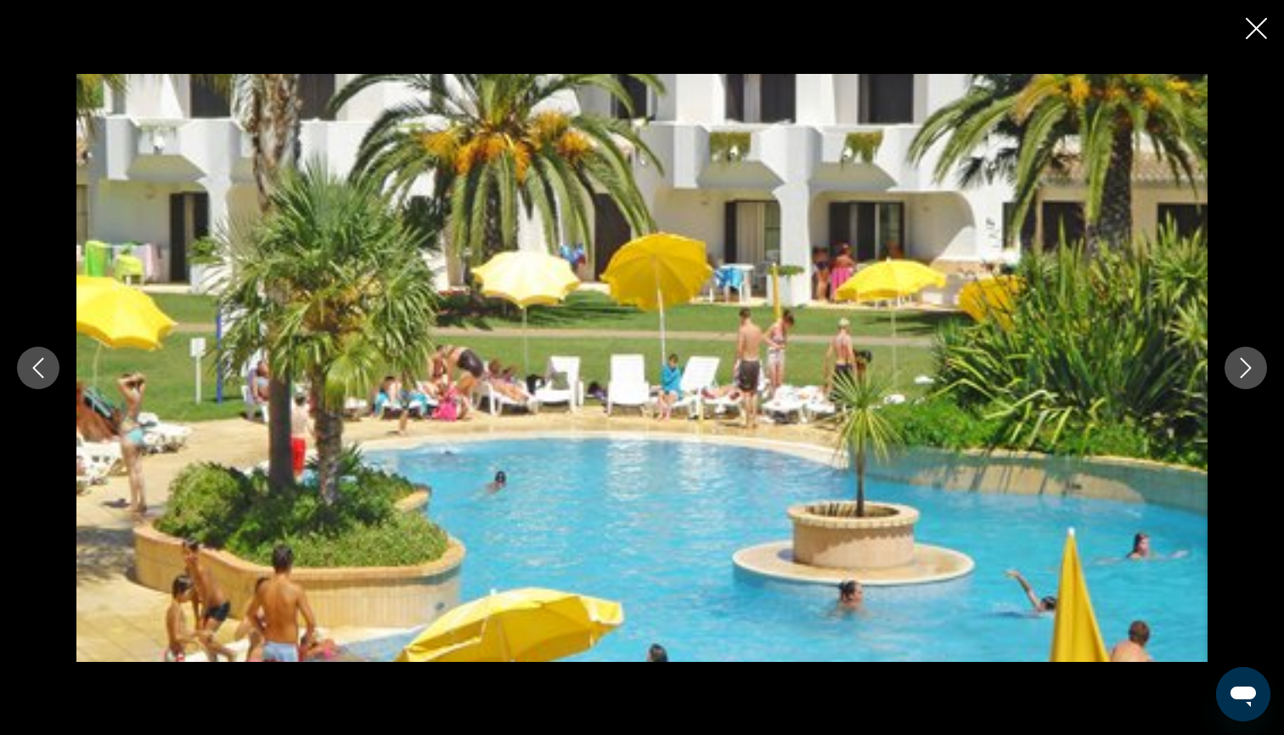
click at [1238, 369] on icon "Next image" at bounding box center [1246, 368] width 20 height 20
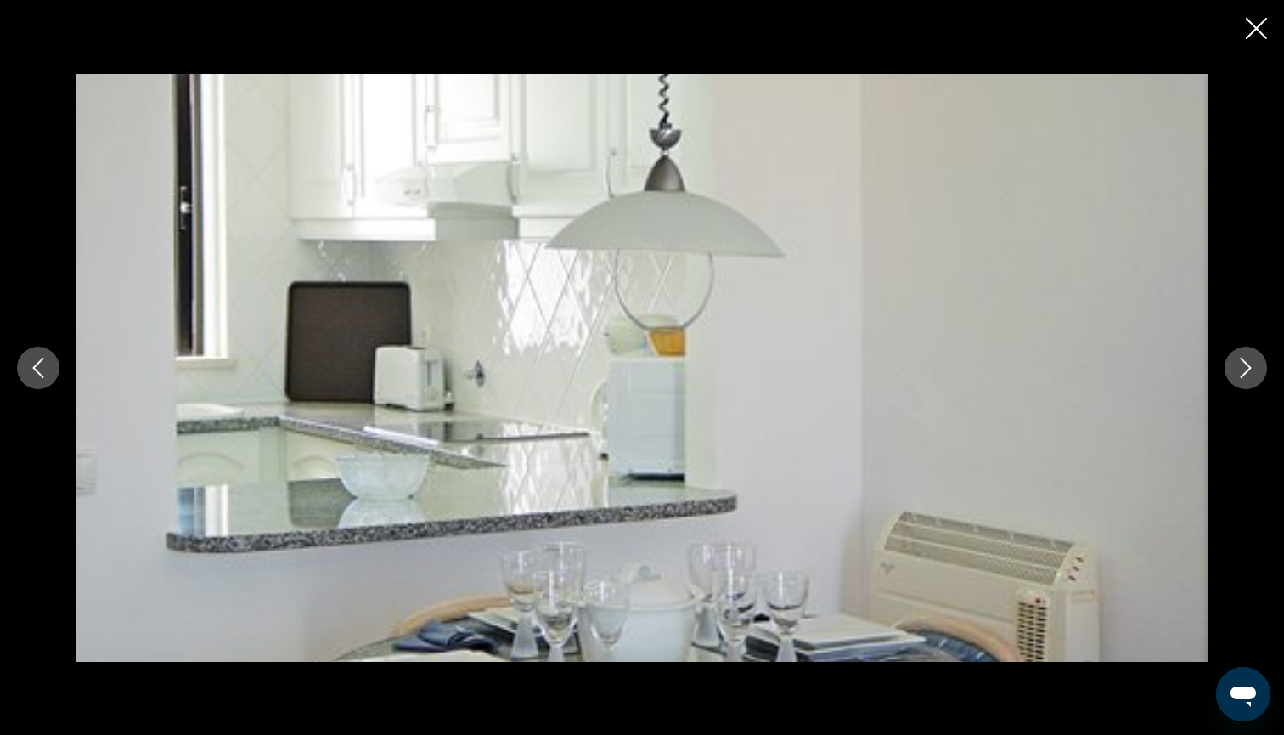
click at [1238, 369] on icon "Next image" at bounding box center [1246, 368] width 20 height 20
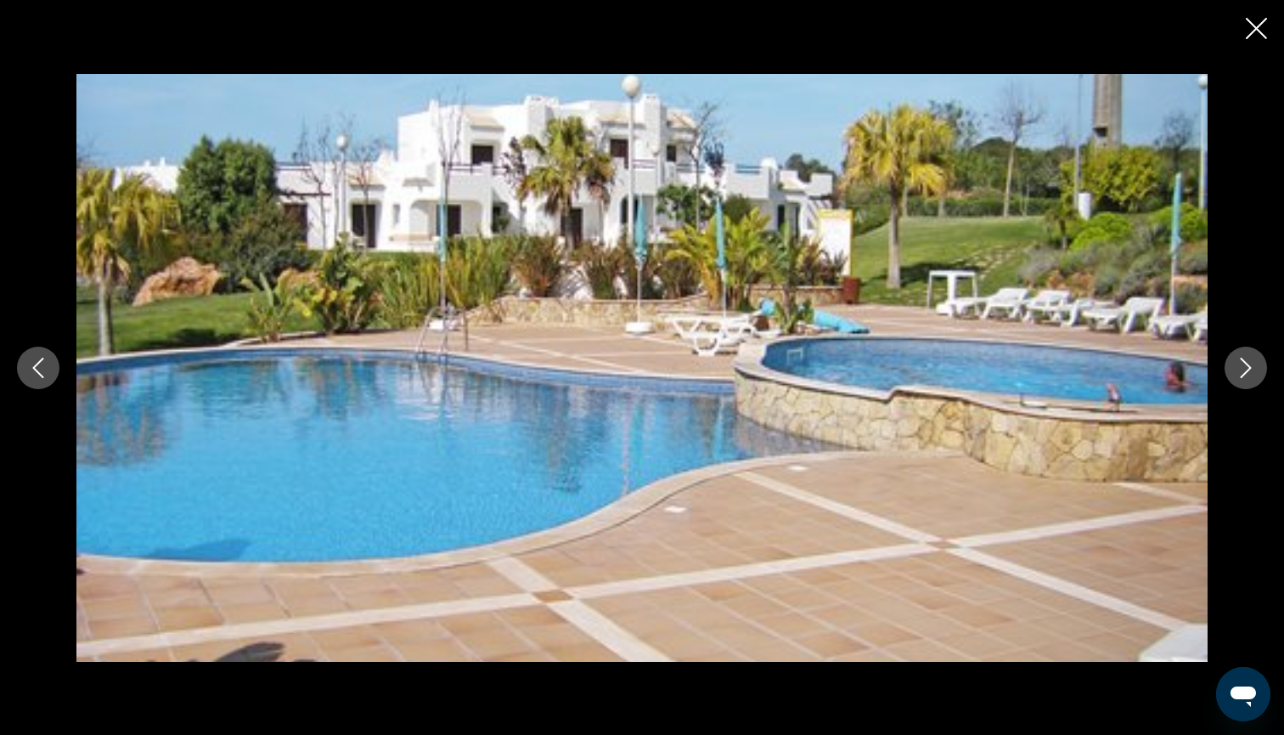
click at [1238, 369] on icon "Next image" at bounding box center [1246, 368] width 20 height 20
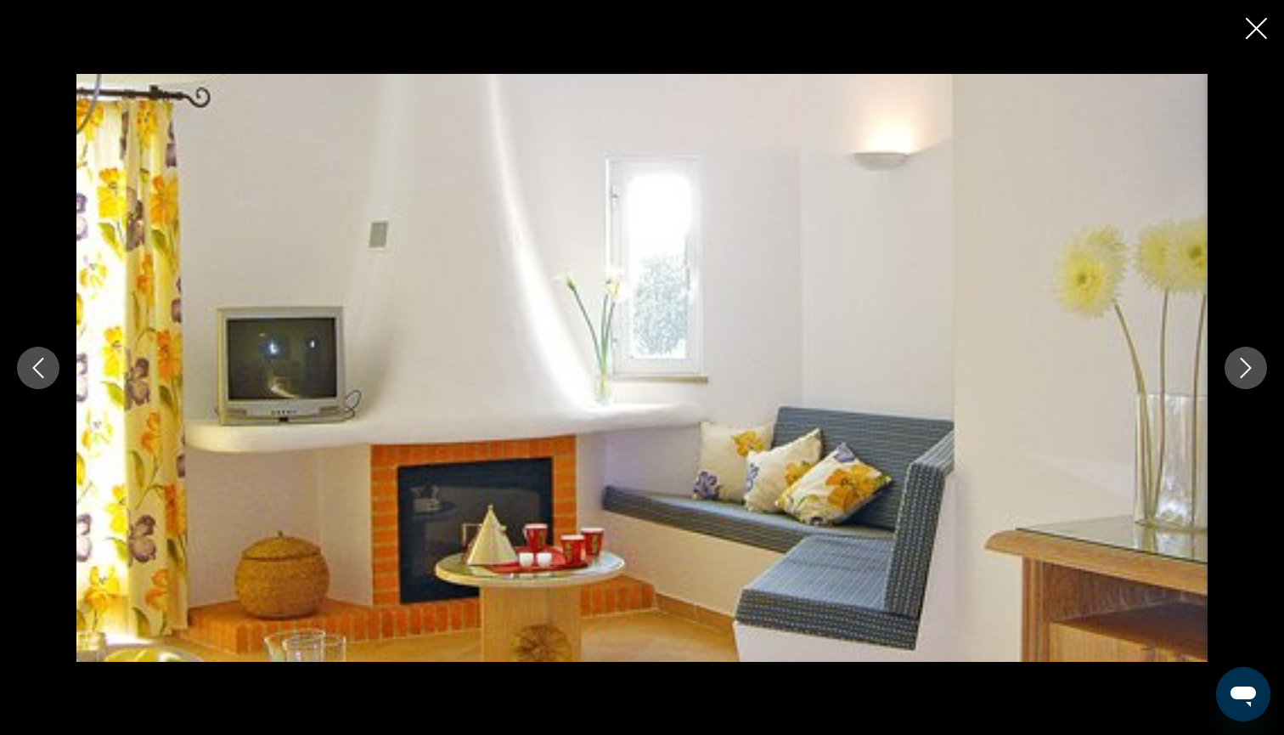
click at [1253, 34] on icon "Close slideshow" at bounding box center [1256, 28] width 21 height 21
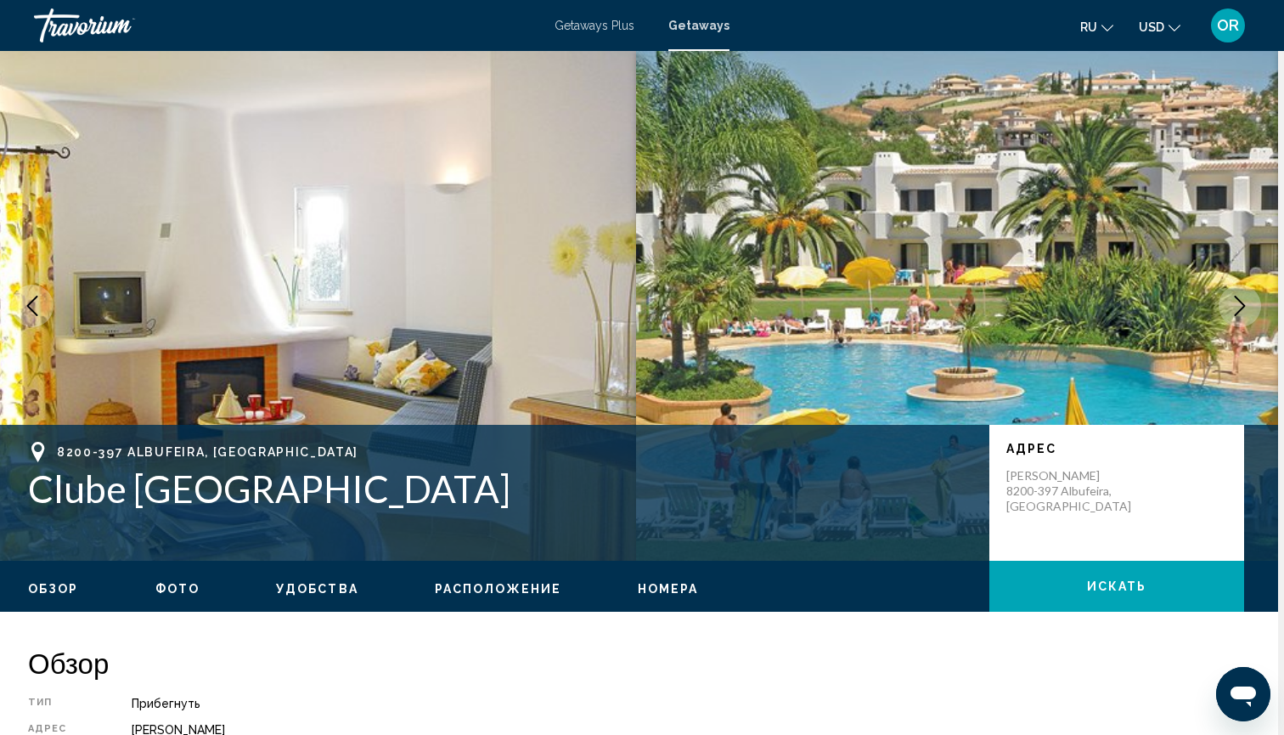
scroll to position [0, 6]
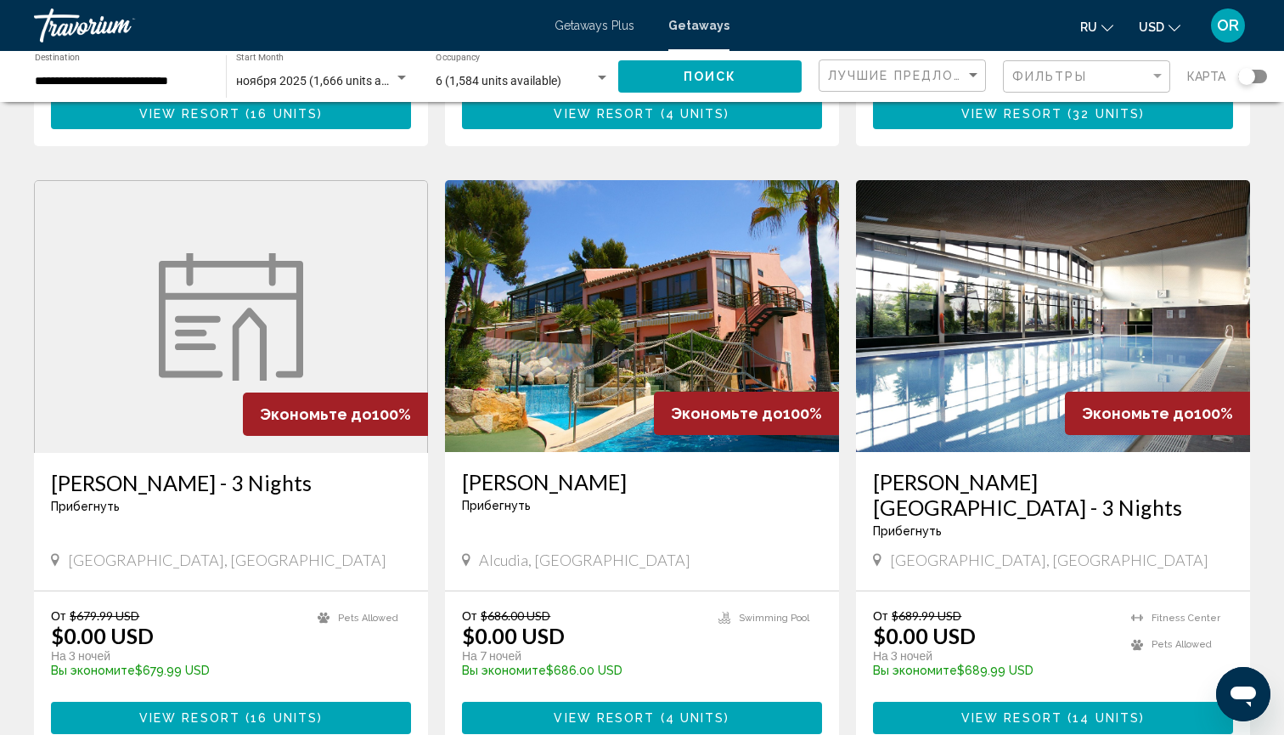
scroll to position [722, 0]
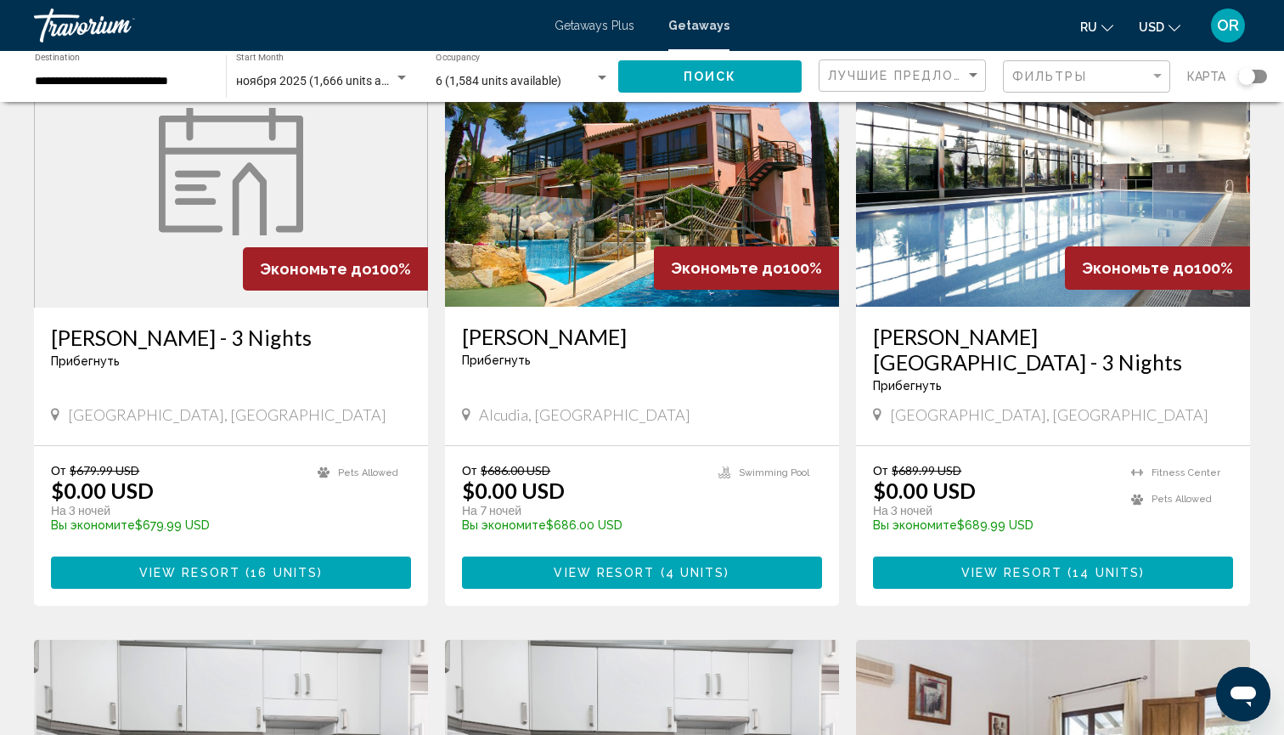
click at [607, 261] on img "Main content" at bounding box center [642, 171] width 394 height 272
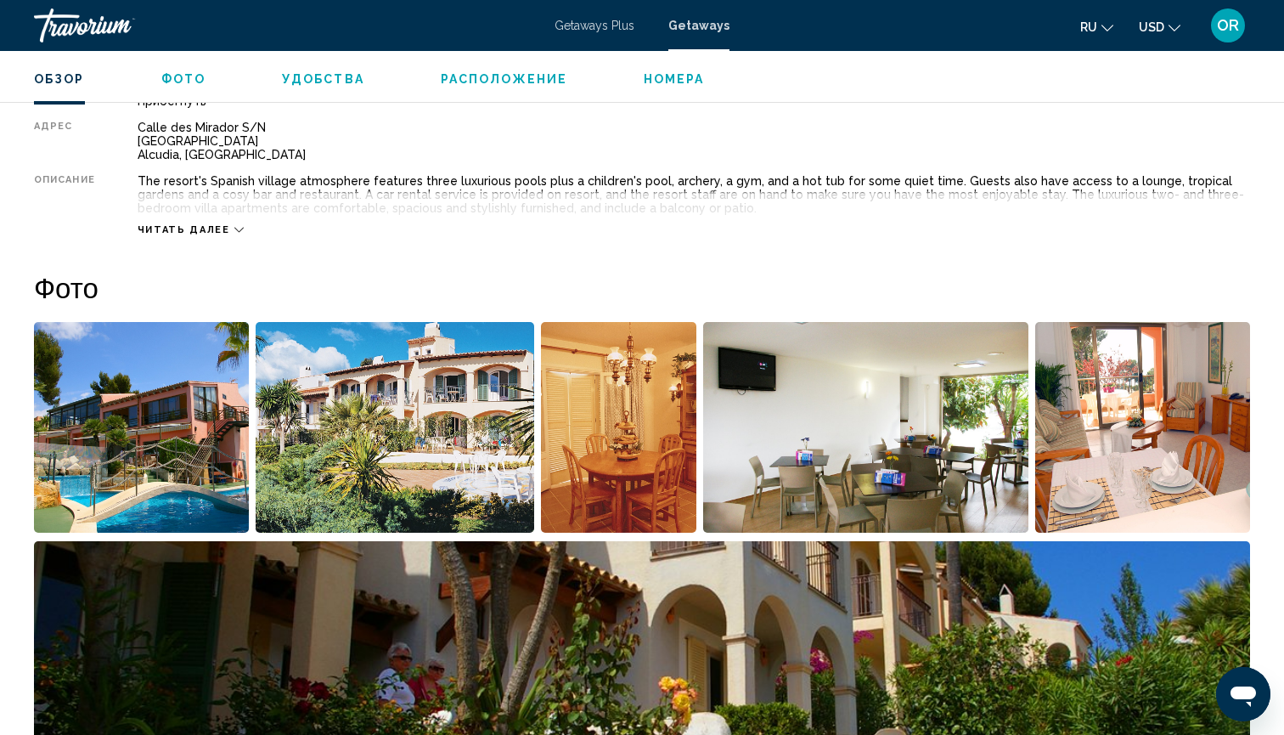
scroll to position [612, 0]
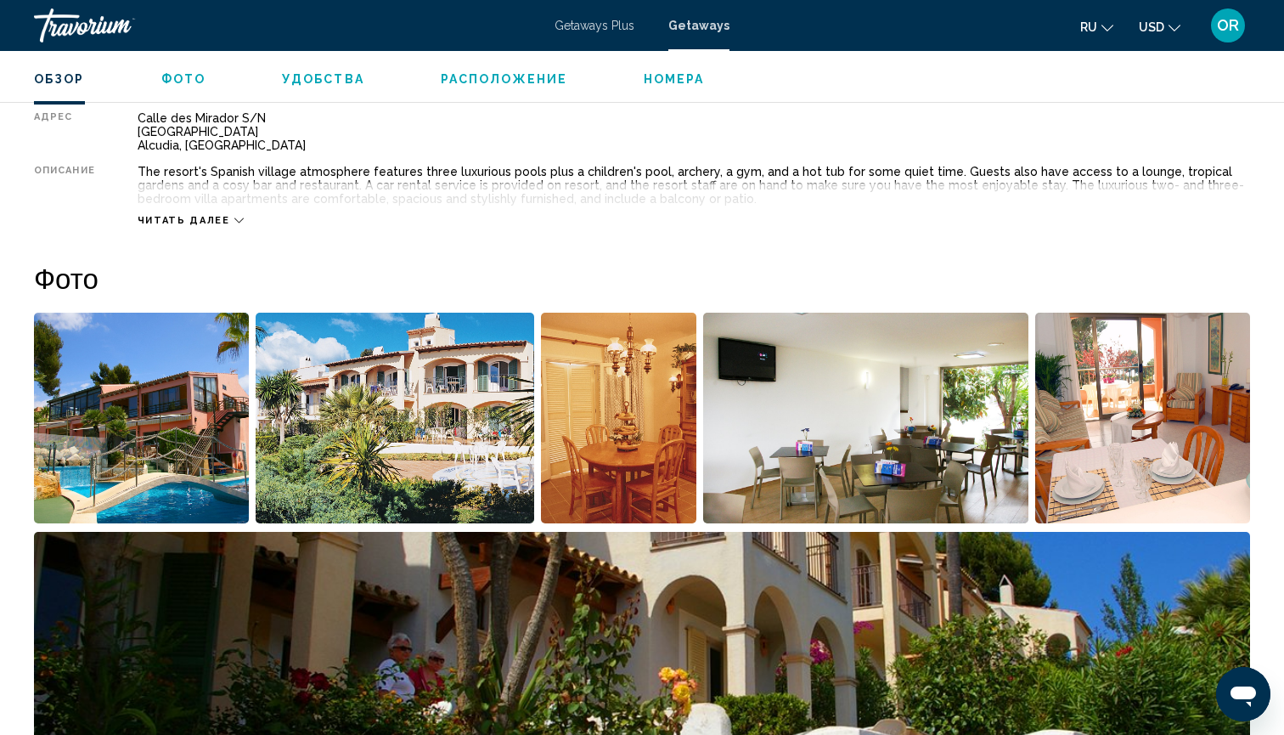
click at [148, 430] on img "Open full-screen image slider" at bounding box center [141, 418] width 215 height 211
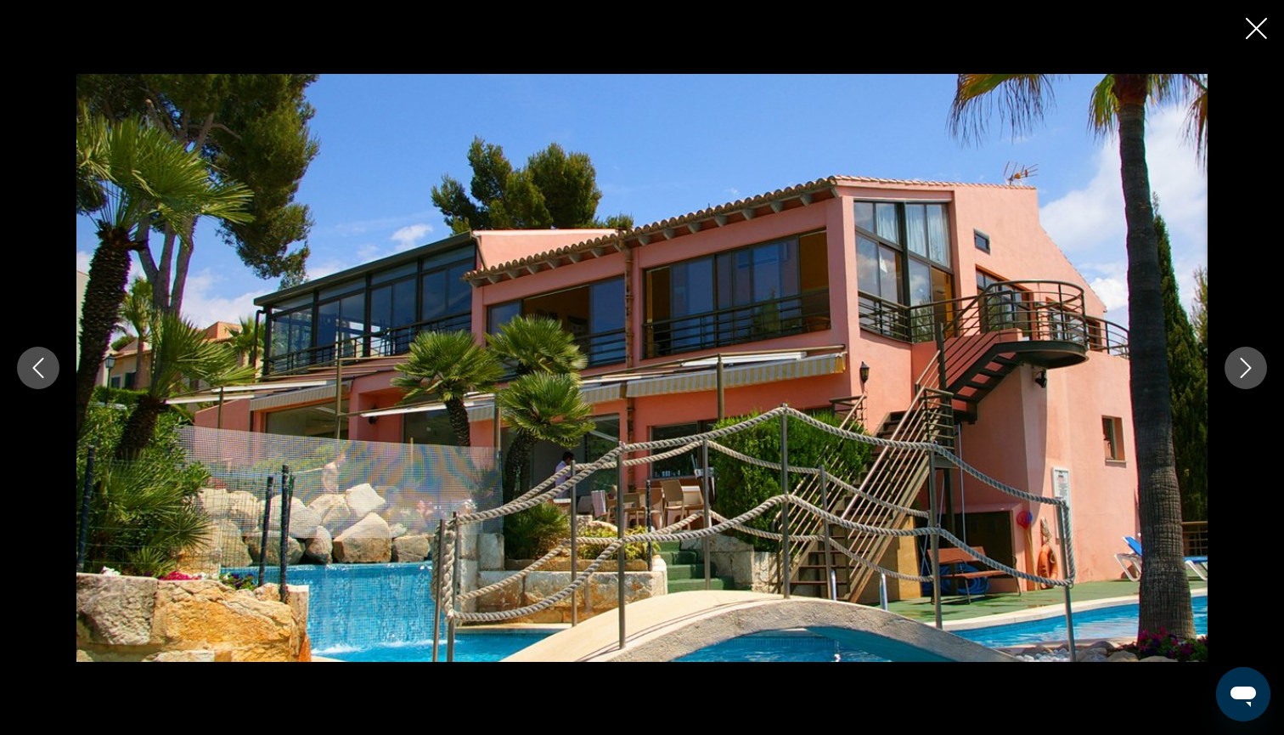
click at [1243, 358] on mat-icon "Next image" at bounding box center [1246, 368] width 20 height 20
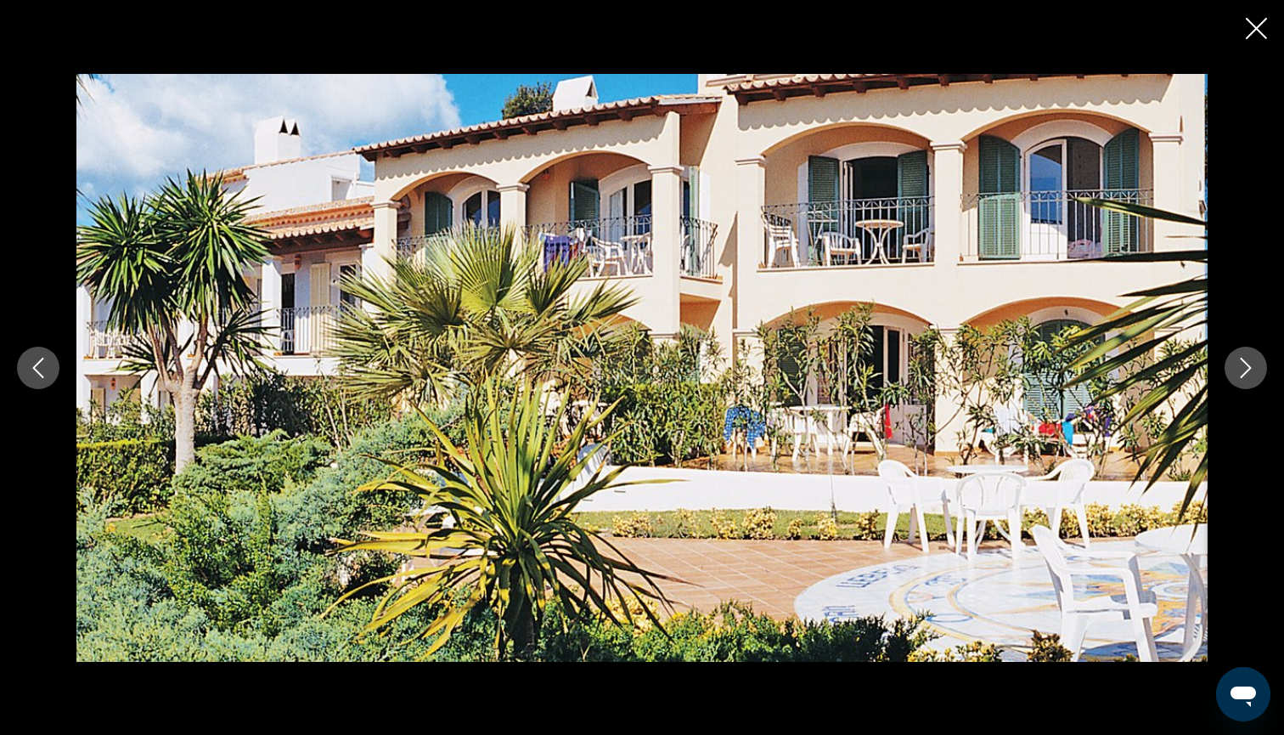
click at [1243, 358] on icon "Next image" at bounding box center [1246, 368] width 20 height 20
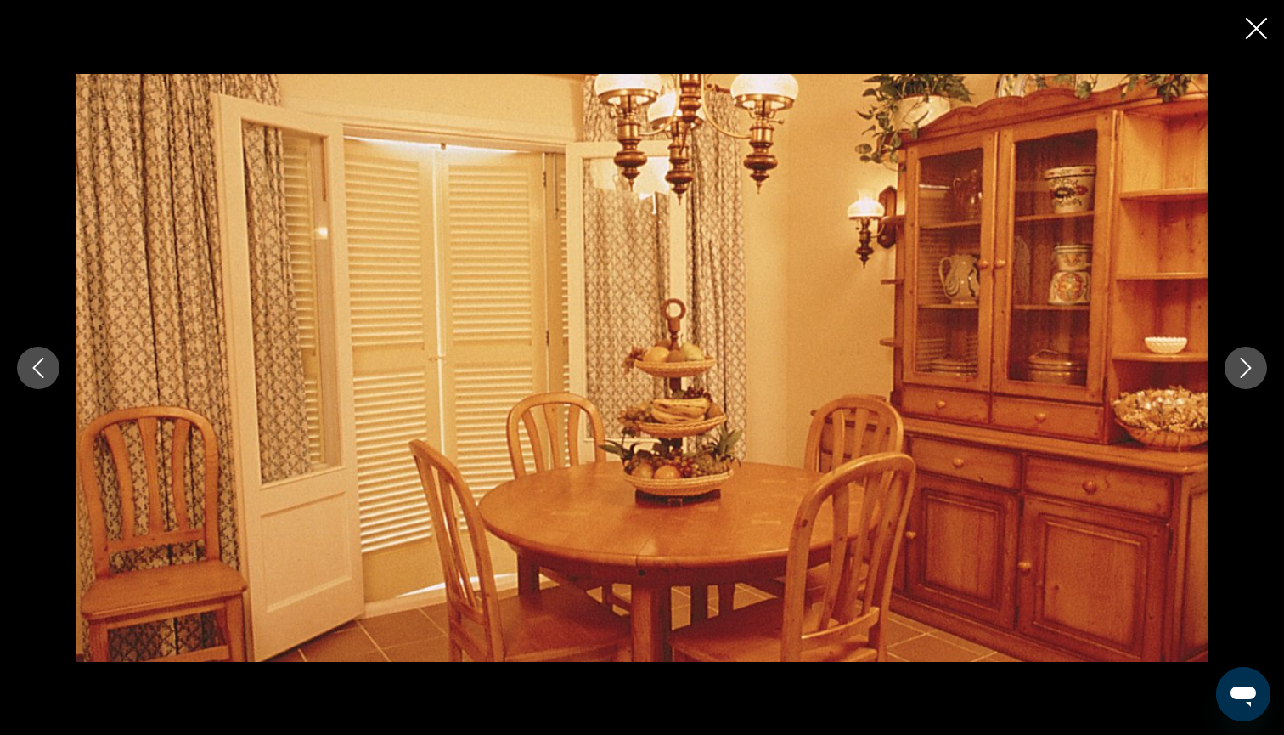
click at [1243, 358] on icon "Next image" at bounding box center [1246, 368] width 11 height 20
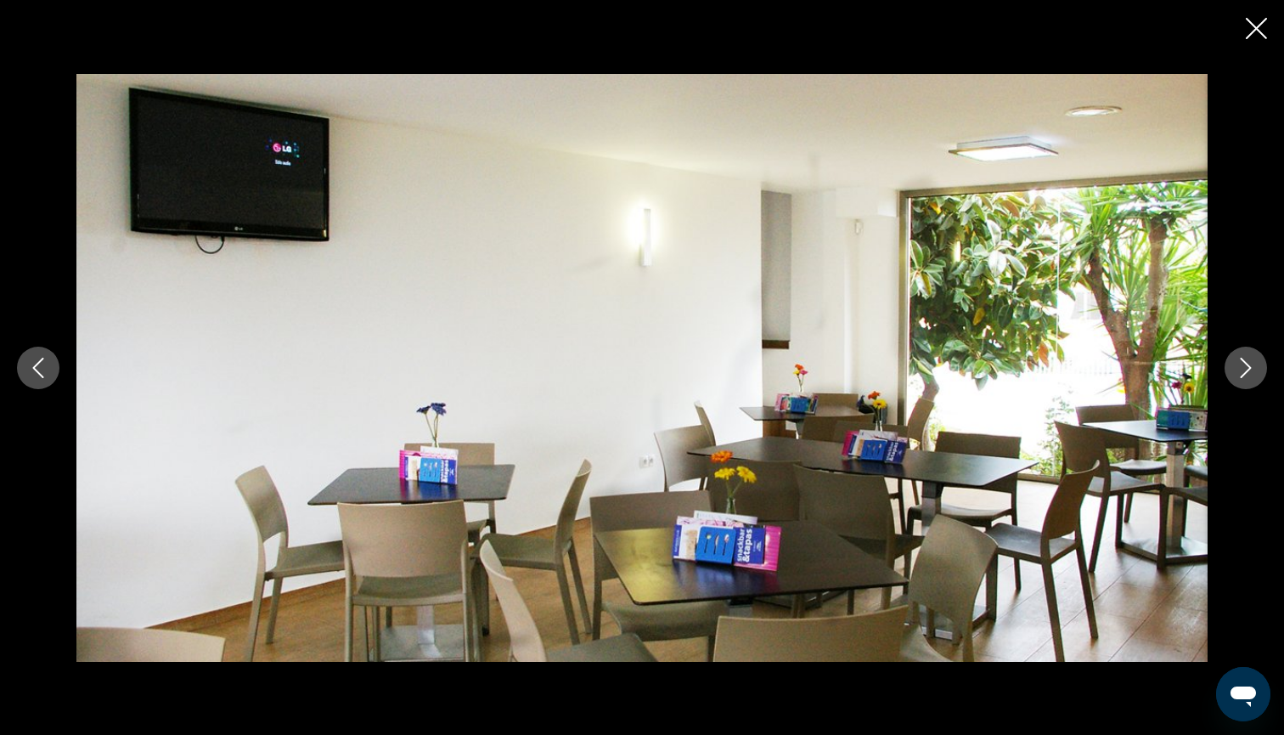
click at [1243, 359] on icon "Next image" at bounding box center [1246, 368] width 11 height 20
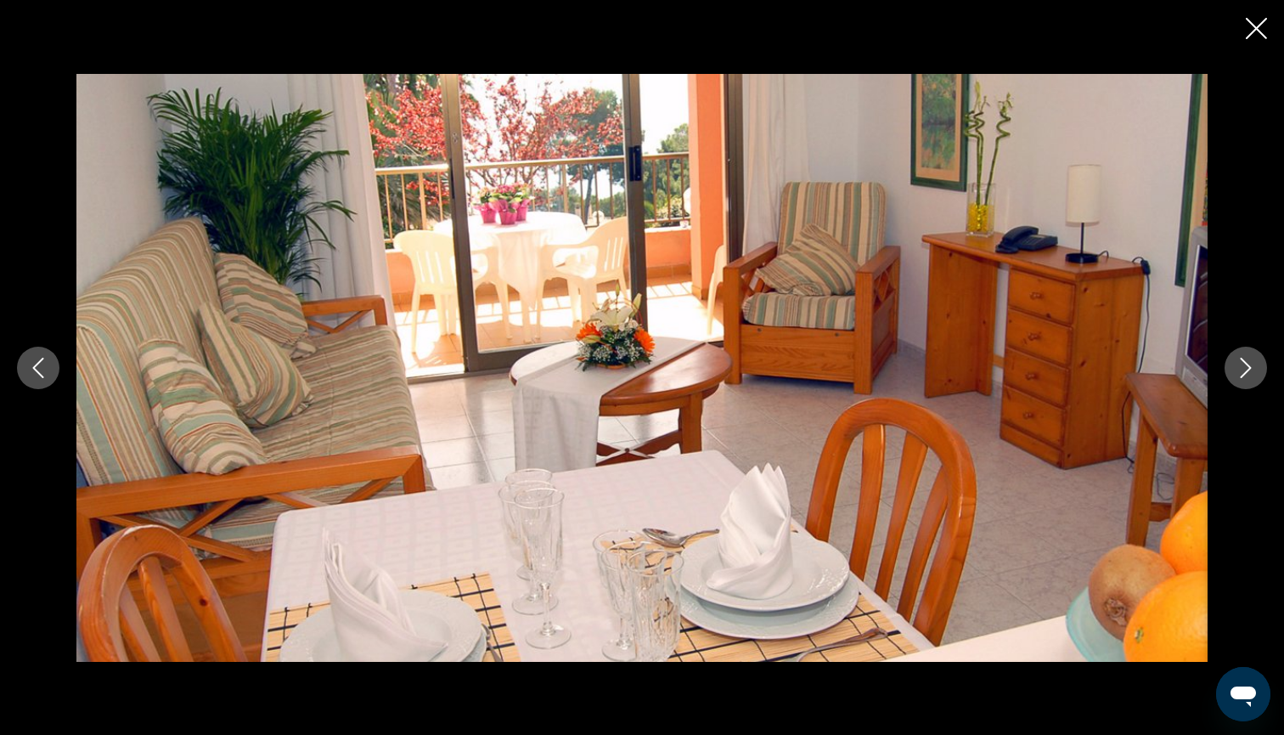
click at [1243, 360] on icon "Next image" at bounding box center [1246, 368] width 20 height 20
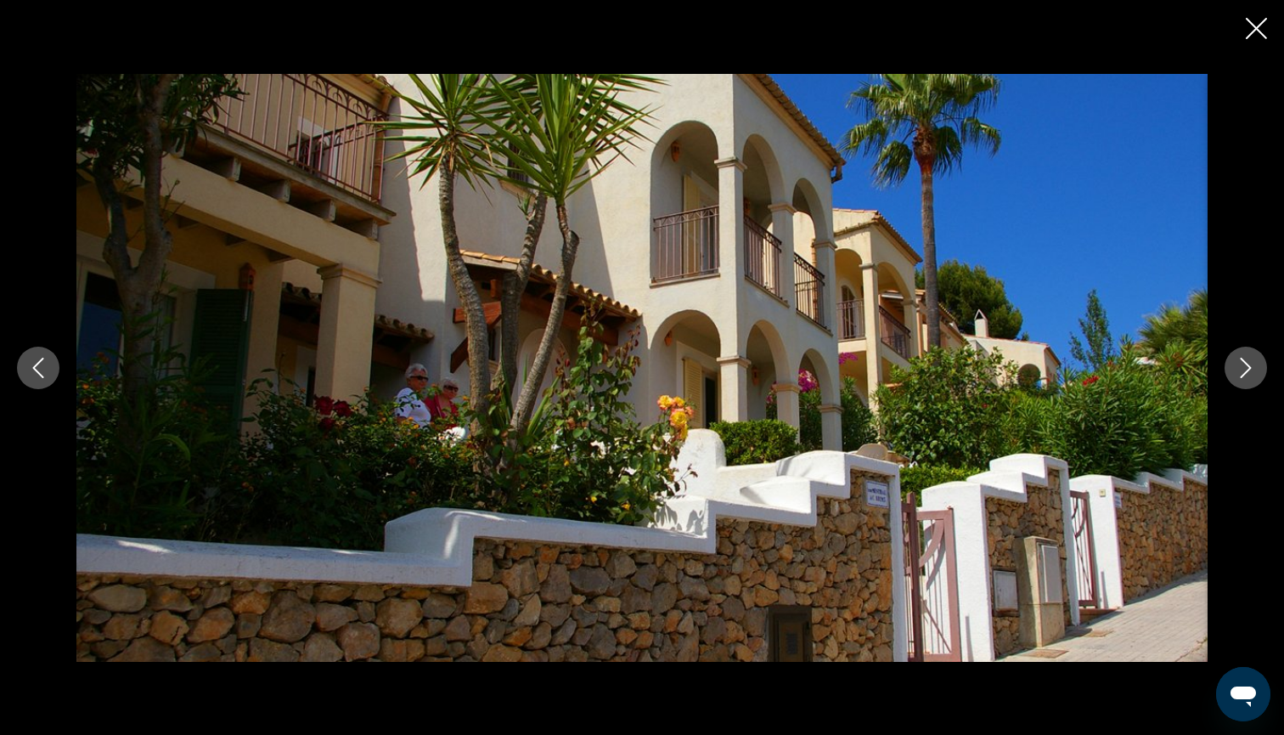
click at [1243, 361] on icon "Next image" at bounding box center [1246, 368] width 20 height 20
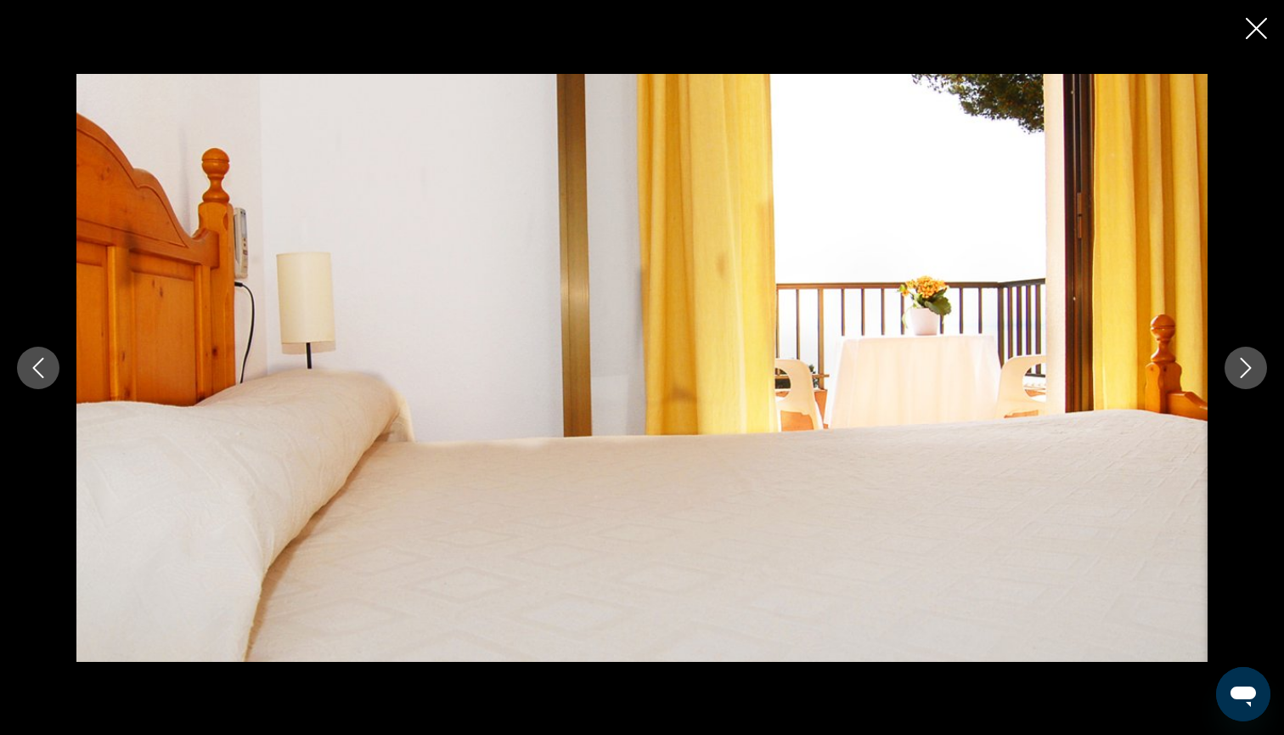
click at [1243, 361] on icon "Next image" at bounding box center [1246, 368] width 20 height 20
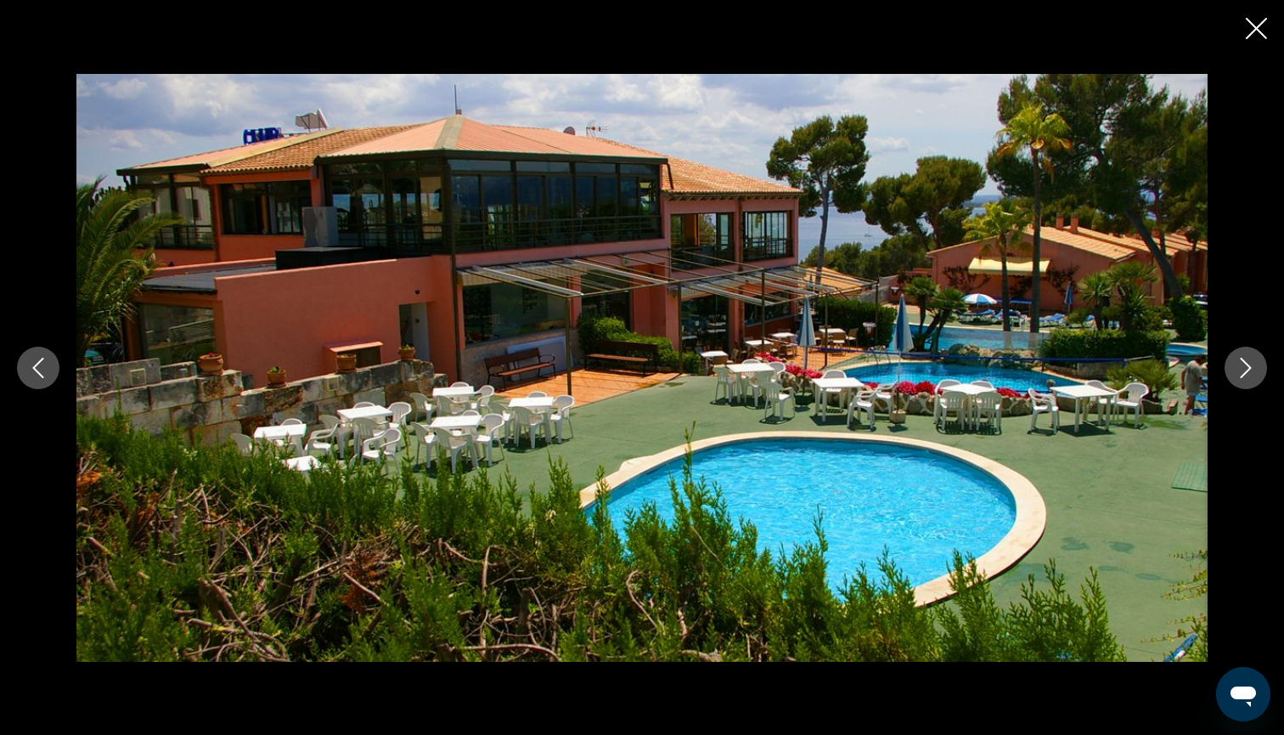
click at [1243, 362] on icon "Next image" at bounding box center [1246, 368] width 20 height 20
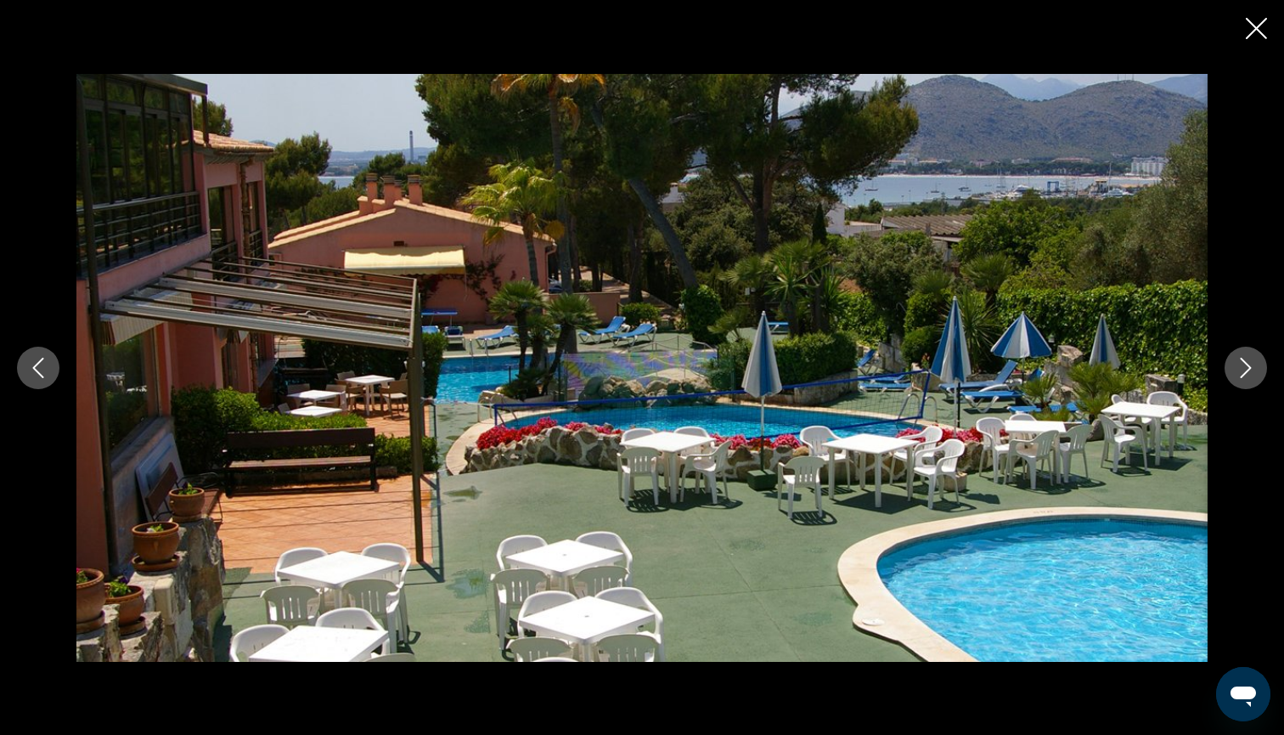
click at [1243, 363] on icon "Next image" at bounding box center [1246, 368] width 20 height 20
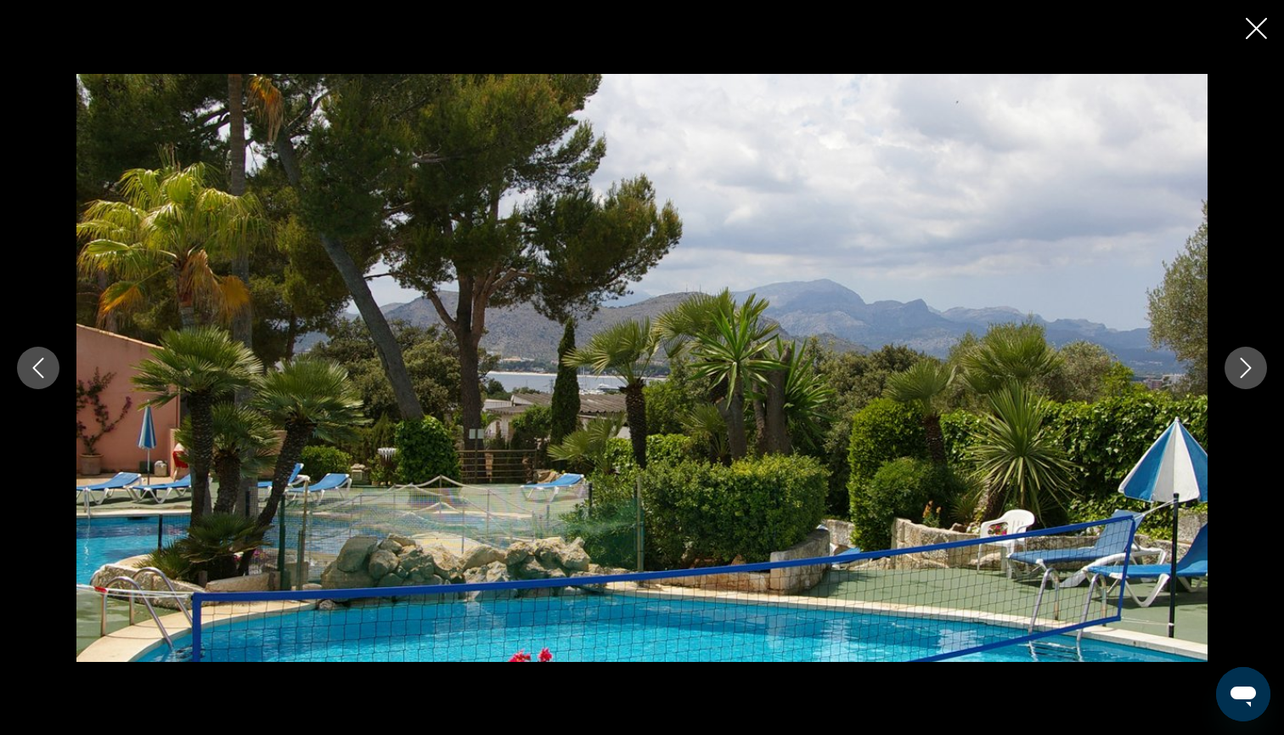
click at [1243, 364] on icon "Next image" at bounding box center [1246, 368] width 20 height 20
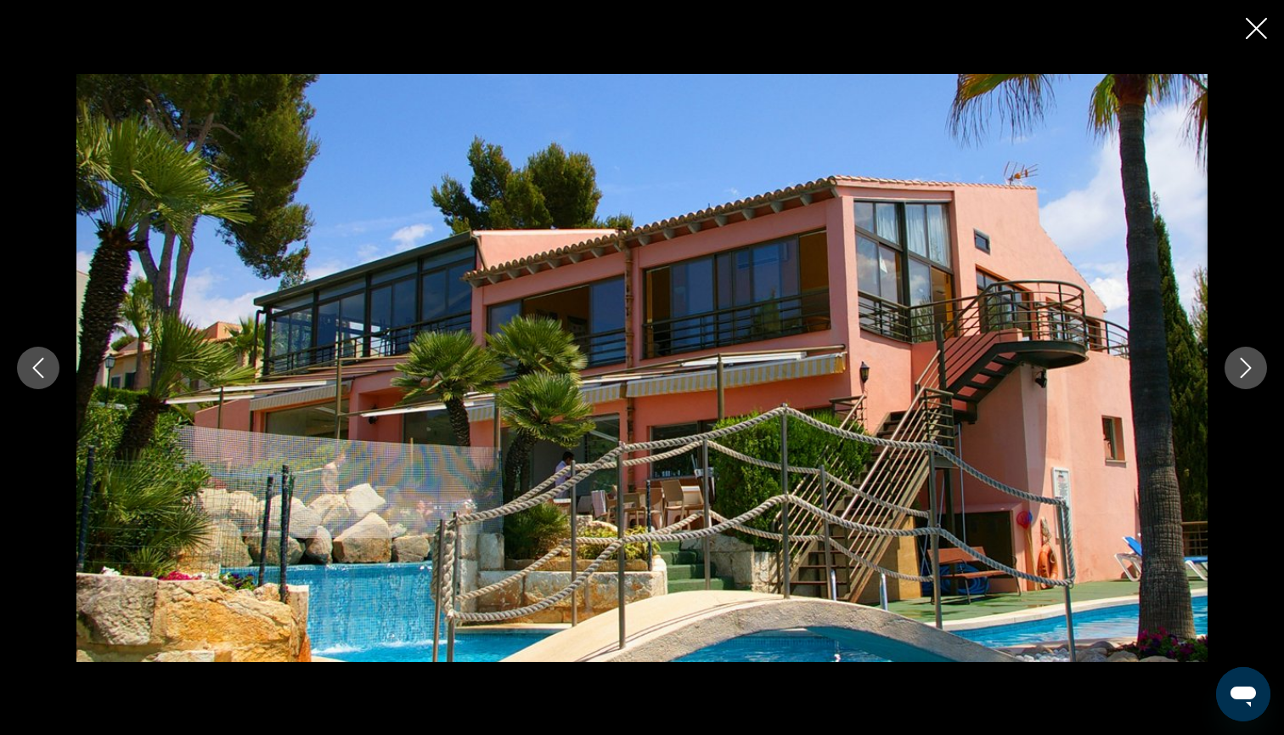
click at [1255, 34] on icon "Close slideshow" at bounding box center [1256, 28] width 21 height 21
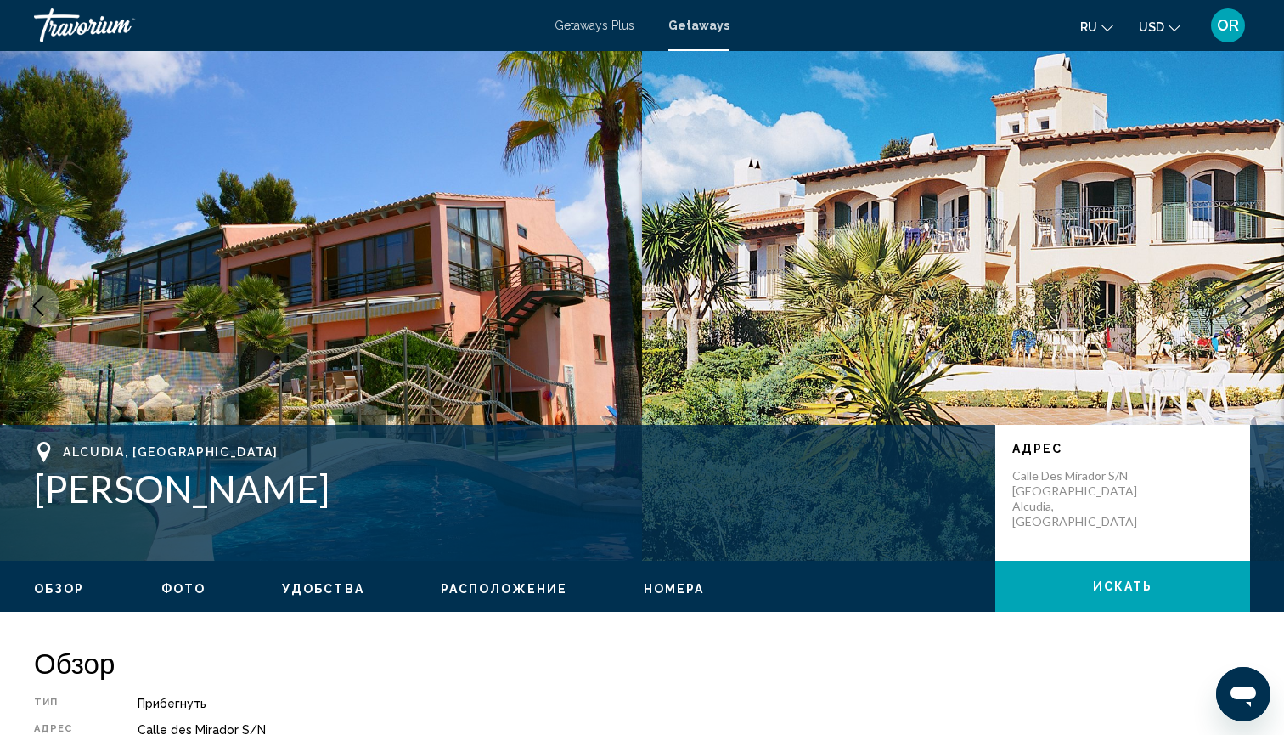
scroll to position [0, 0]
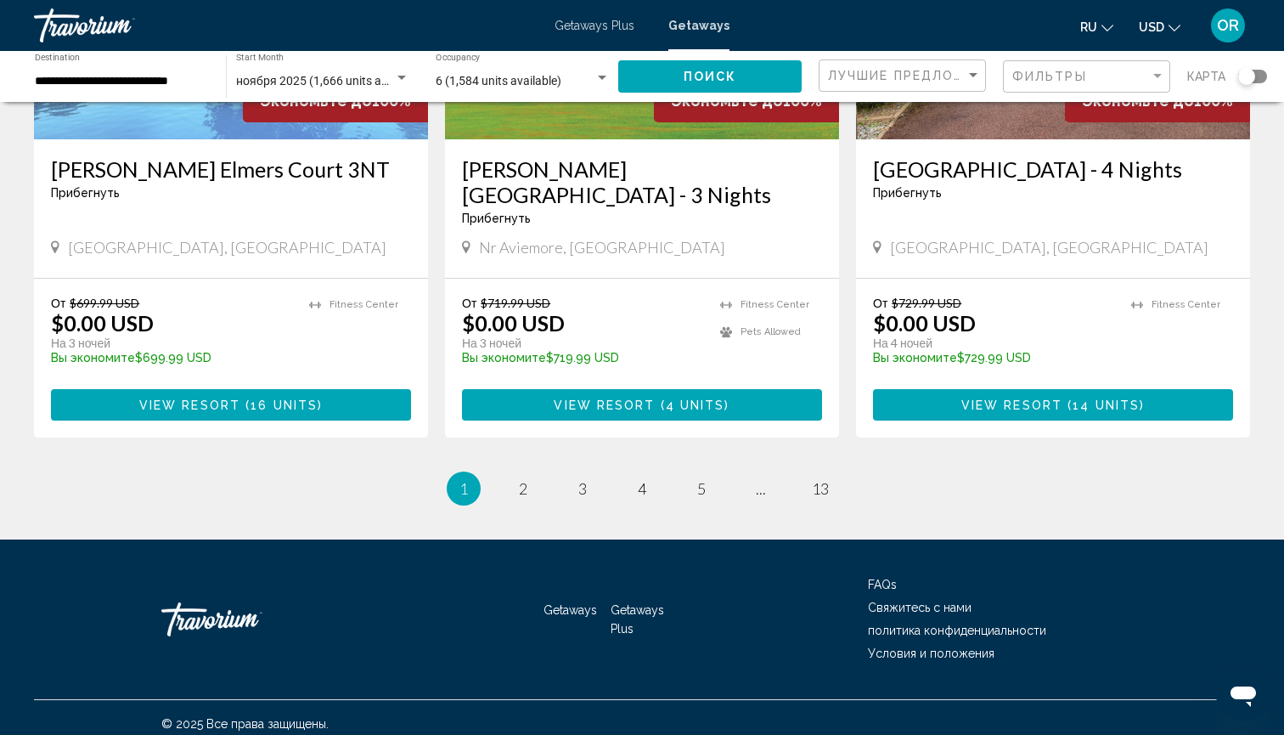
scroll to position [2072, 0]
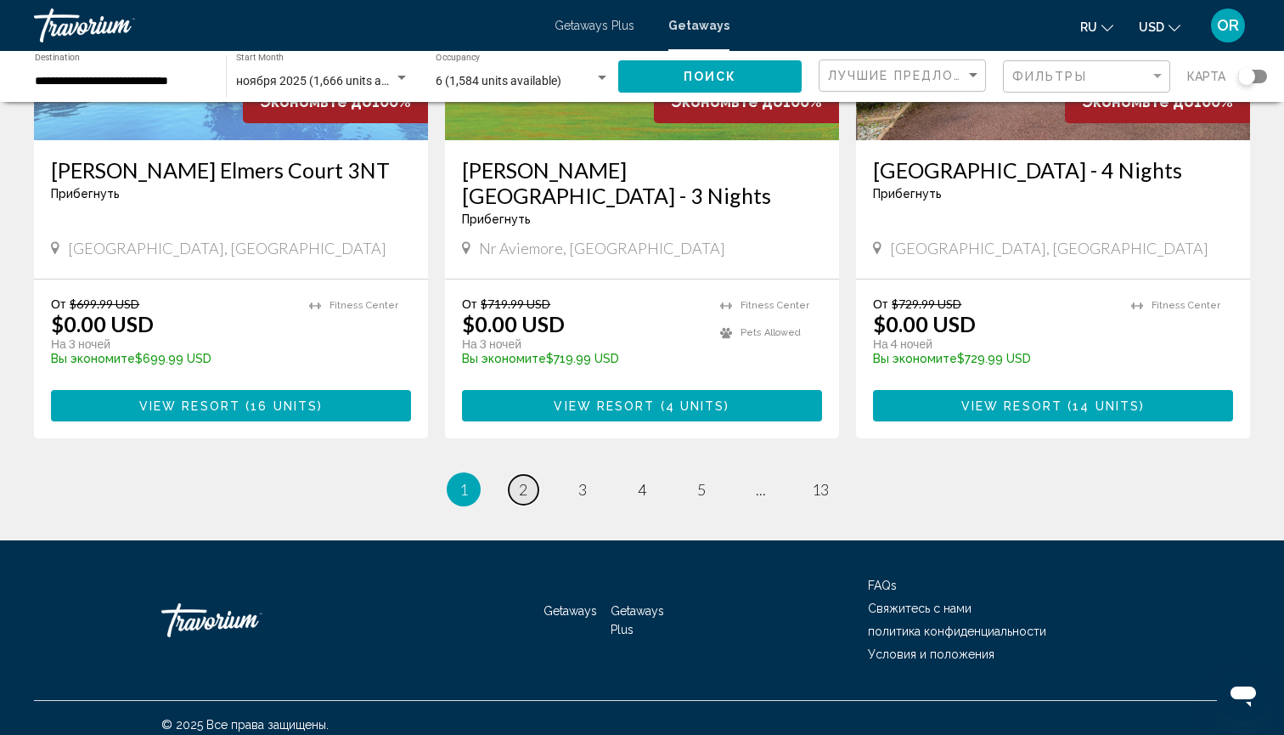
click at [527, 480] on span "2" at bounding box center [523, 489] width 8 height 19
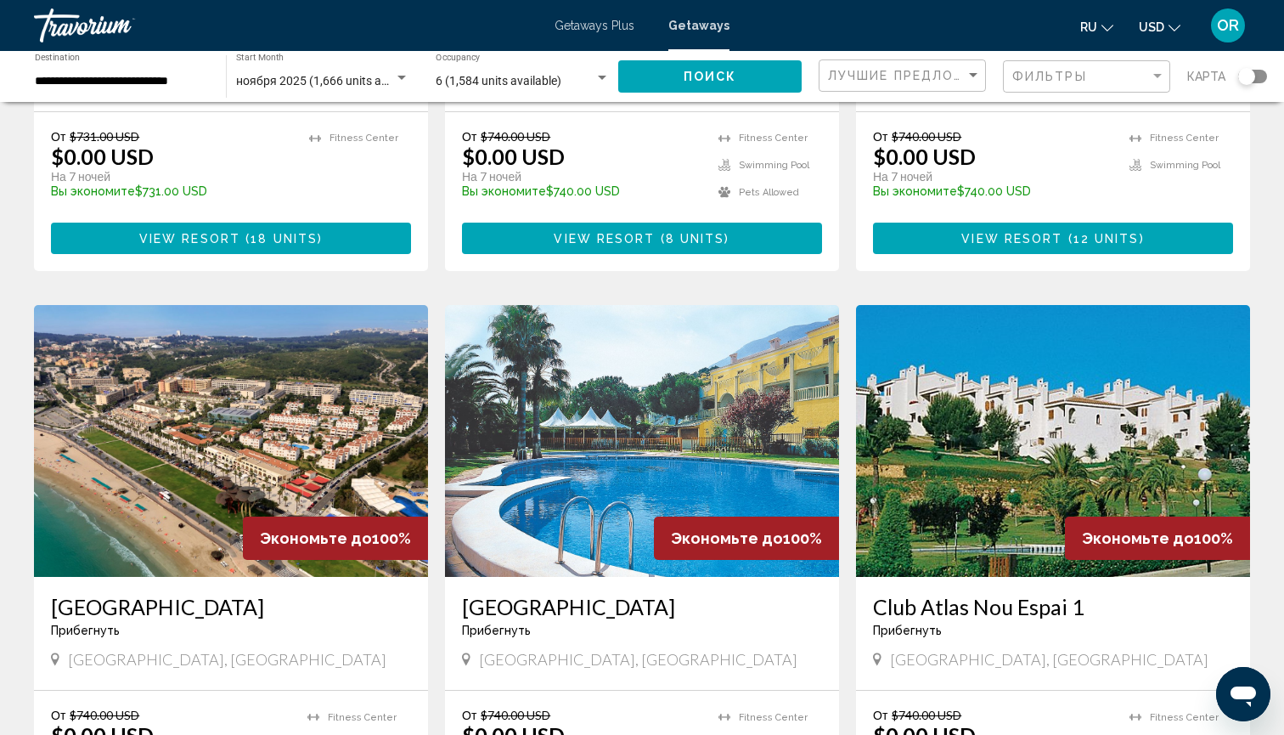
scroll to position [533, 0]
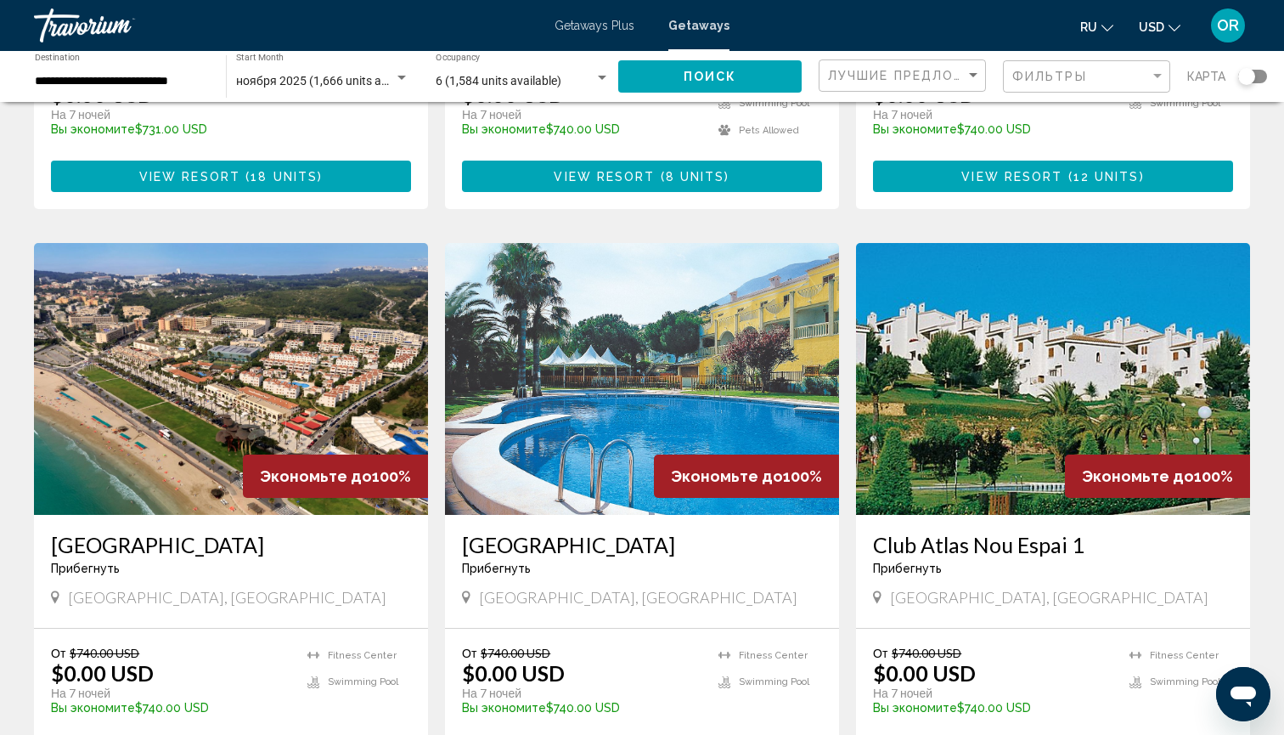
click at [212, 370] on img "Main content" at bounding box center [231, 379] width 394 height 272
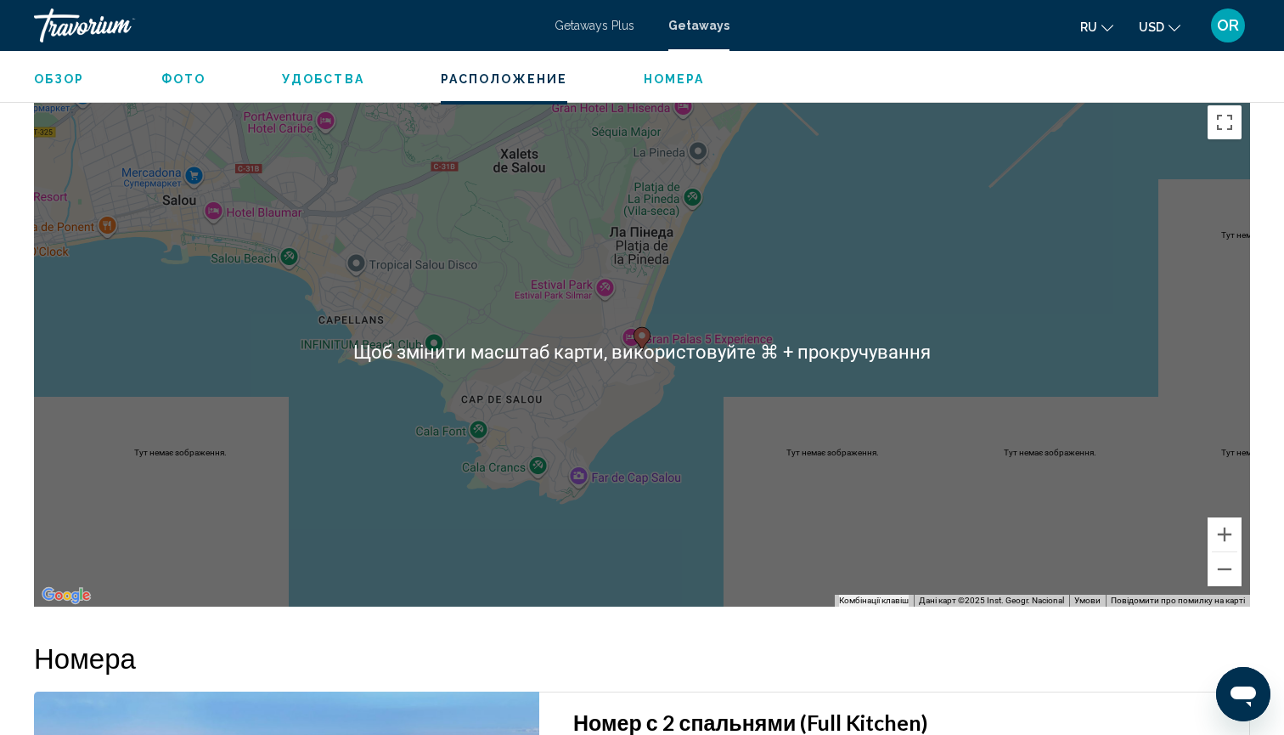
scroll to position [2235, 0]
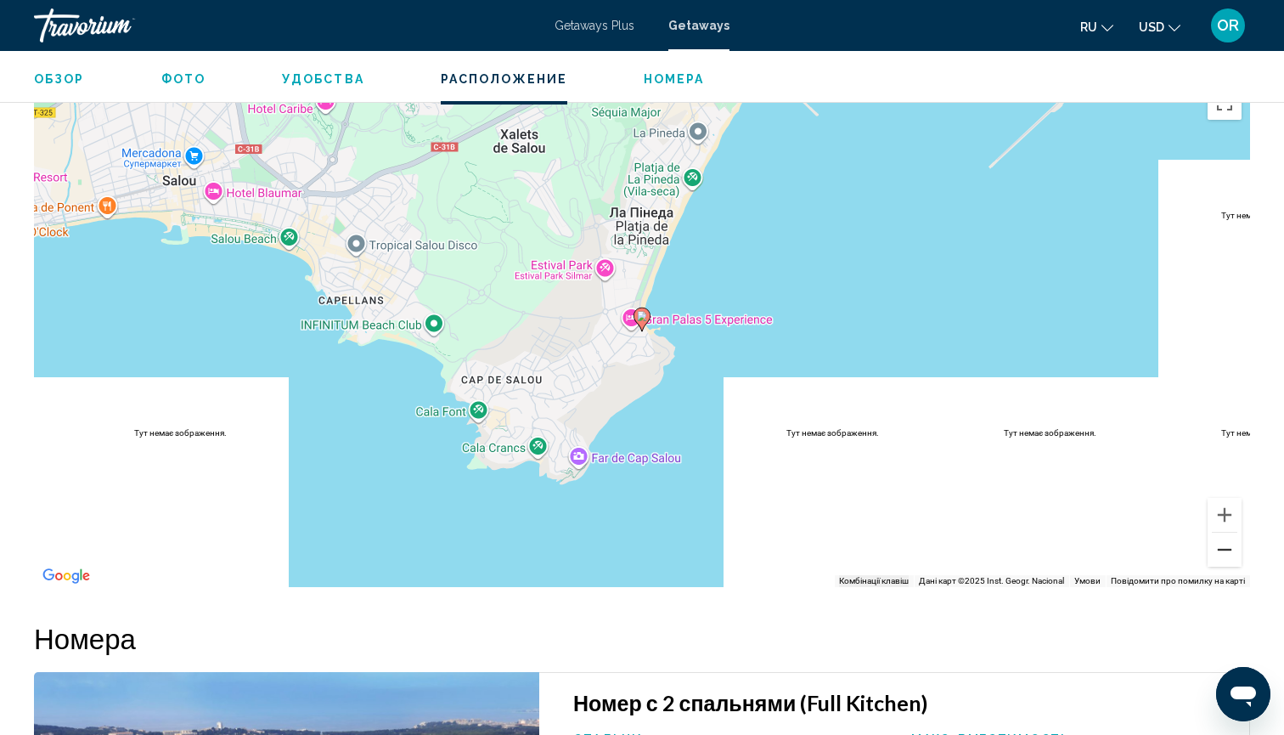
click at [1224, 533] on button "Зменшити" at bounding box center [1225, 550] width 34 height 34
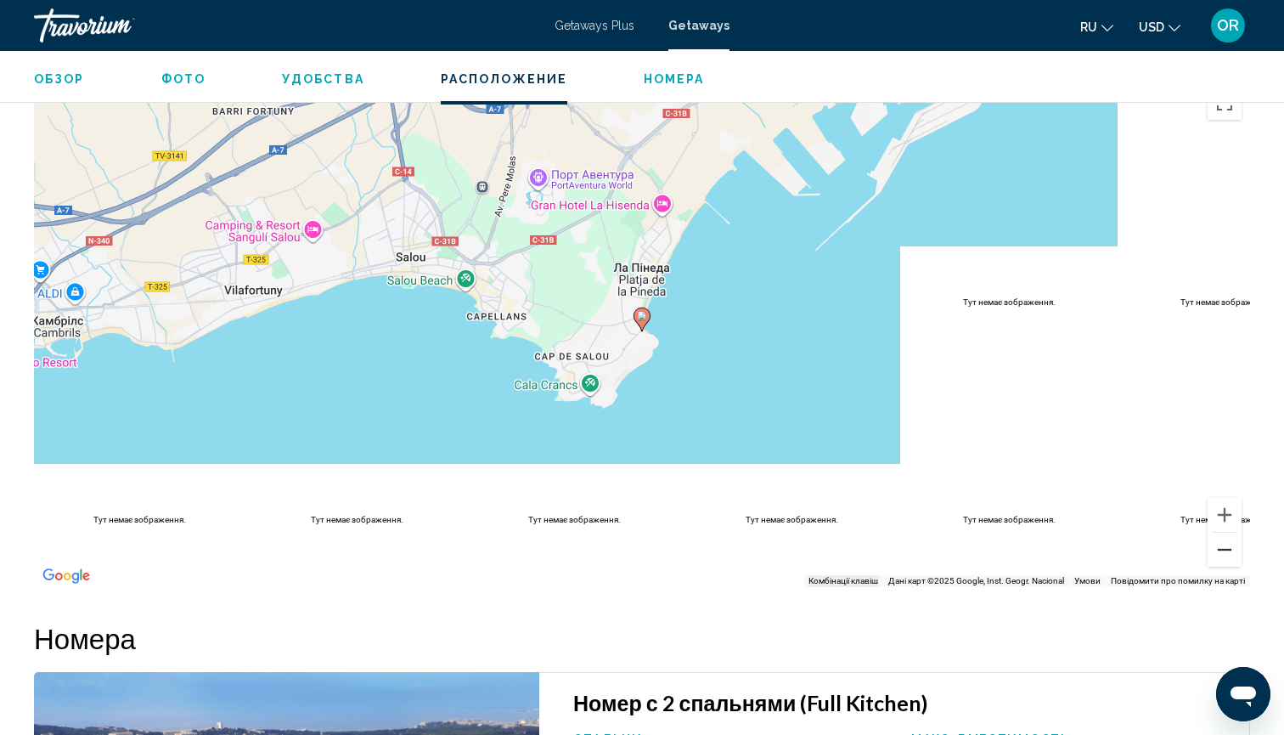
click at [1224, 533] on button "Зменшити" at bounding box center [1225, 550] width 34 height 34
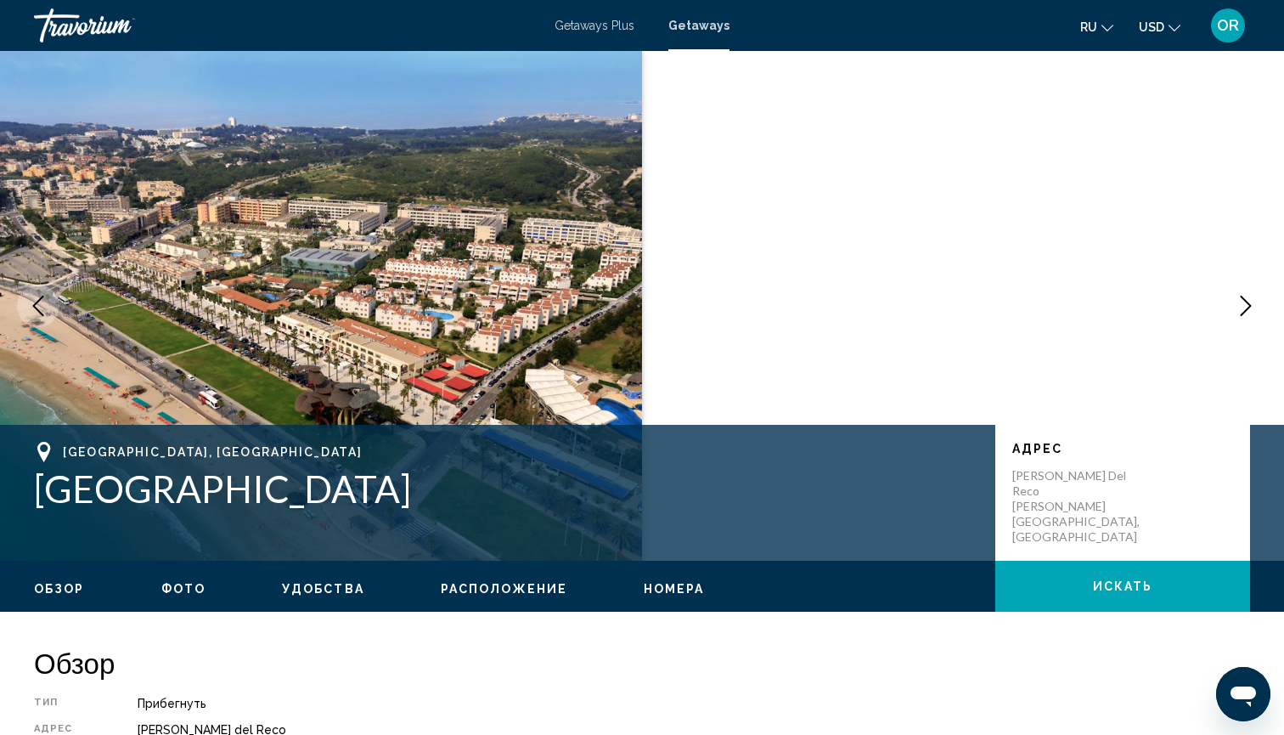
scroll to position [0, 0]
